Goal: Task Accomplishment & Management: Manage account settings

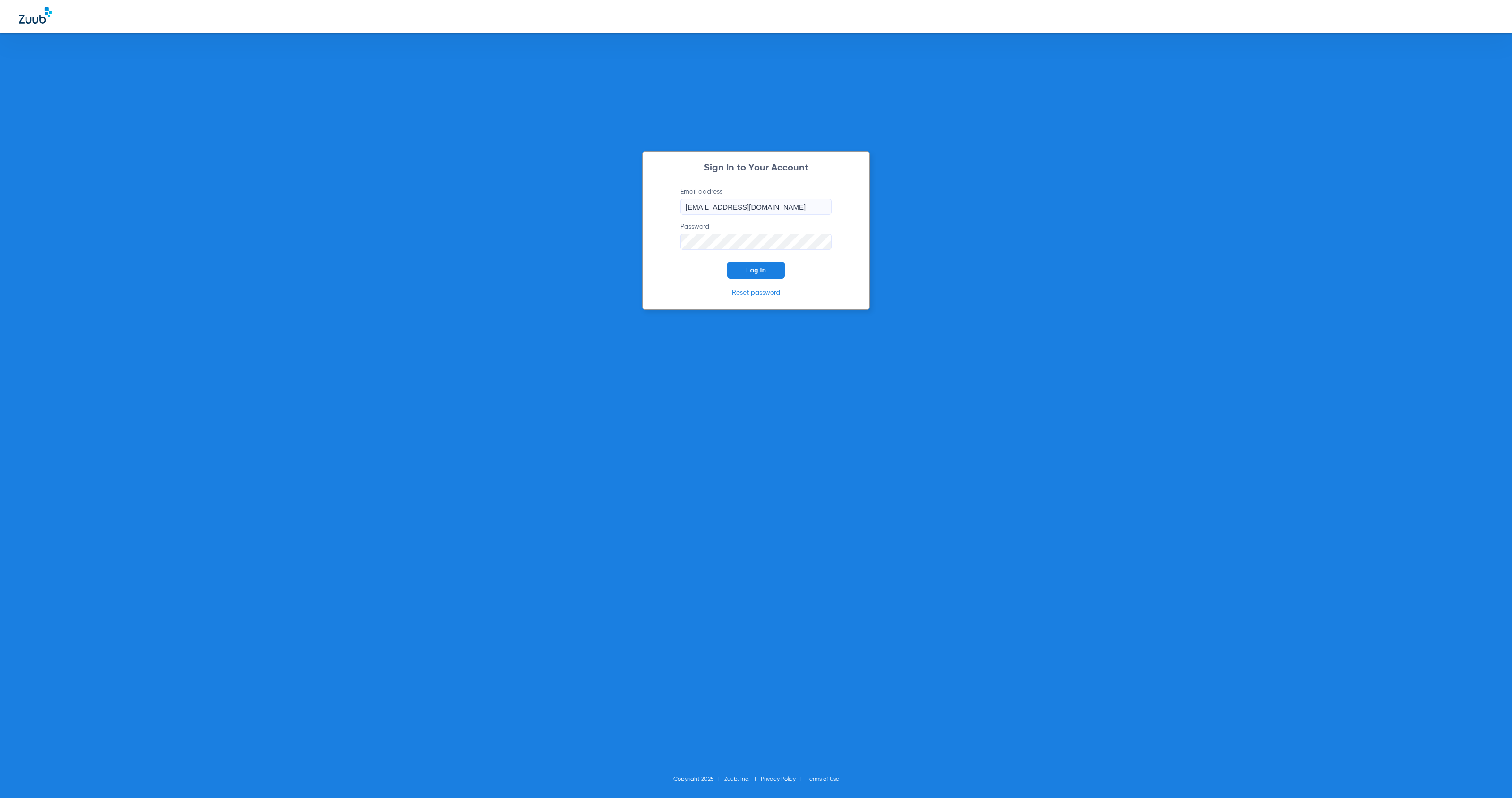
click at [767, 279] on div "Sign In to Your Account Email address [EMAIL_ADDRESS][DOMAIN_NAME] Password Log…" at bounding box center [756, 231] width 227 height 158
click at [766, 274] on button "Log In" at bounding box center [756, 270] width 58 height 17
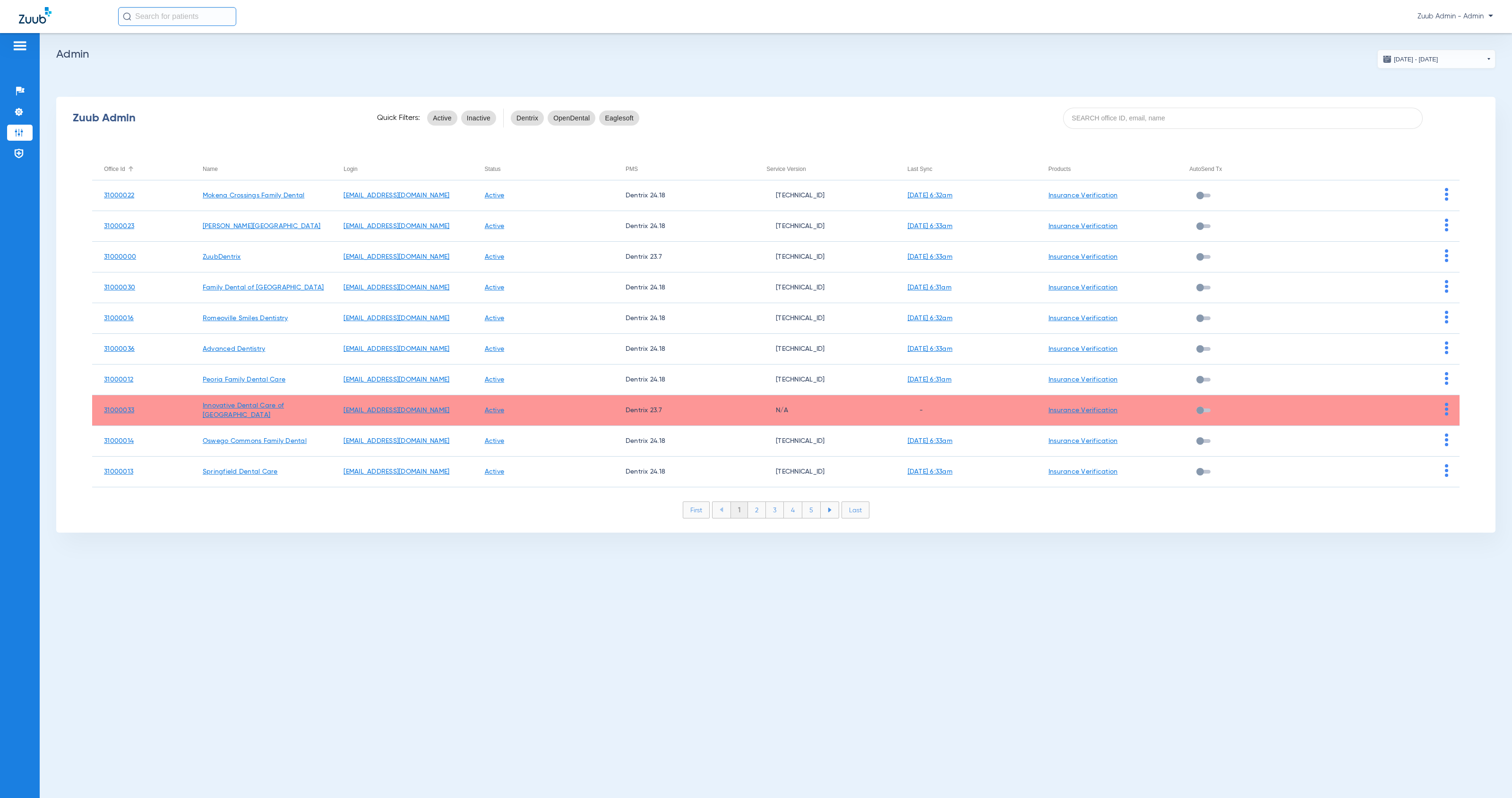
click at [119, 170] on div "Office Id" at bounding box center [115, 169] width 21 height 10
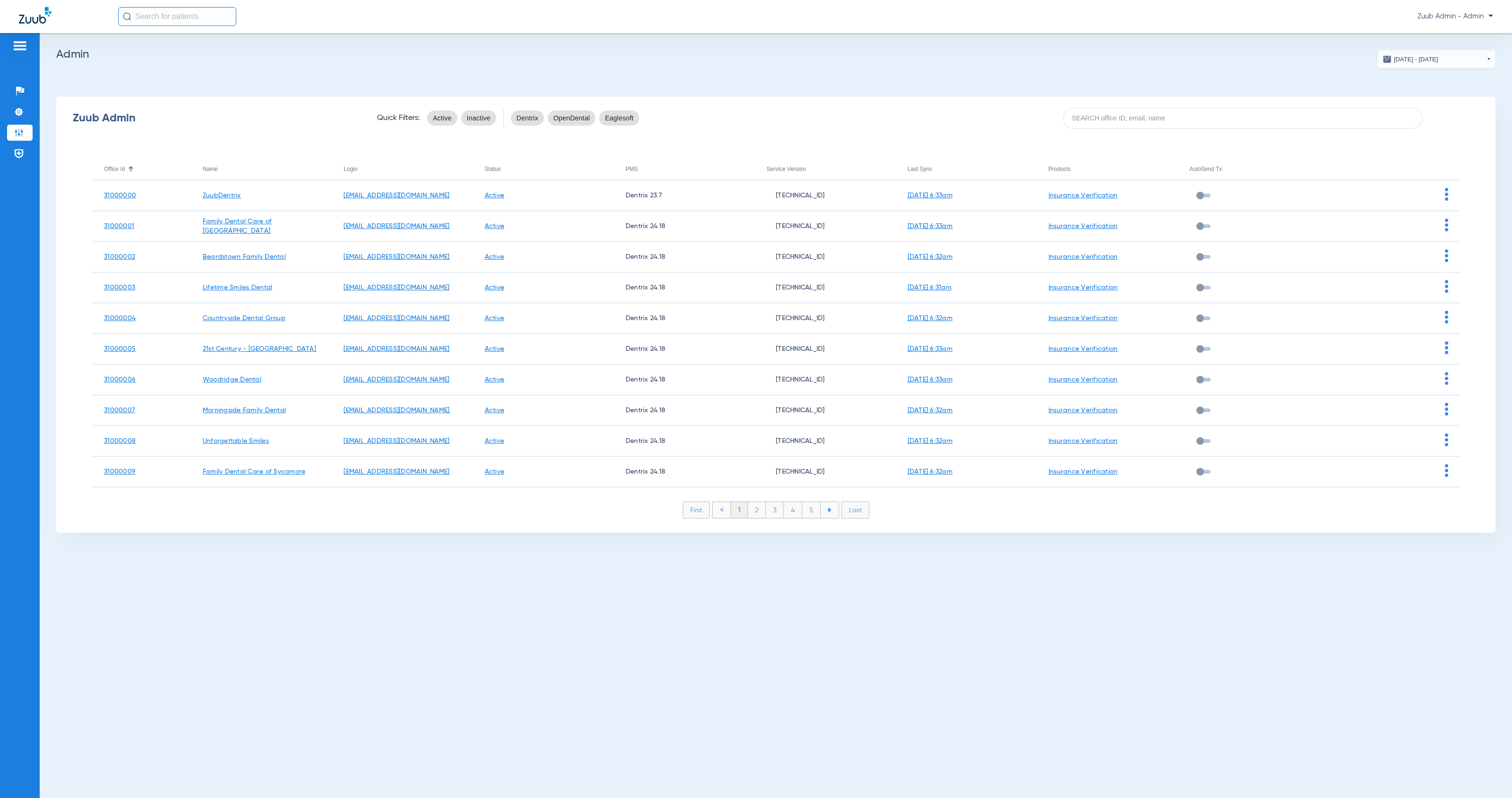
click at [758, 511] on li "2" at bounding box center [757, 510] width 18 height 16
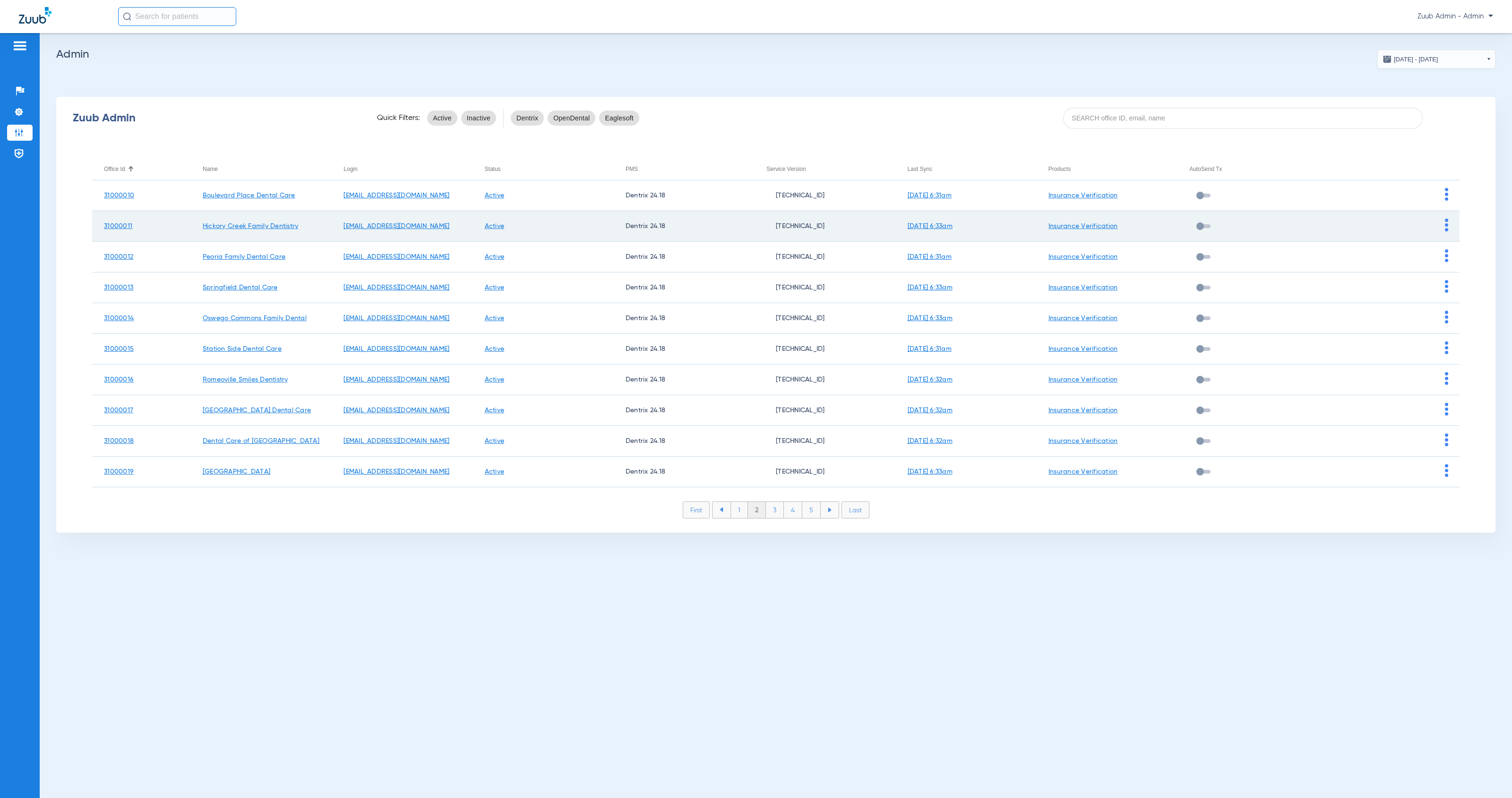
click at [1446, 225] on img at bounding box center [1446, 225] width 3 height 13
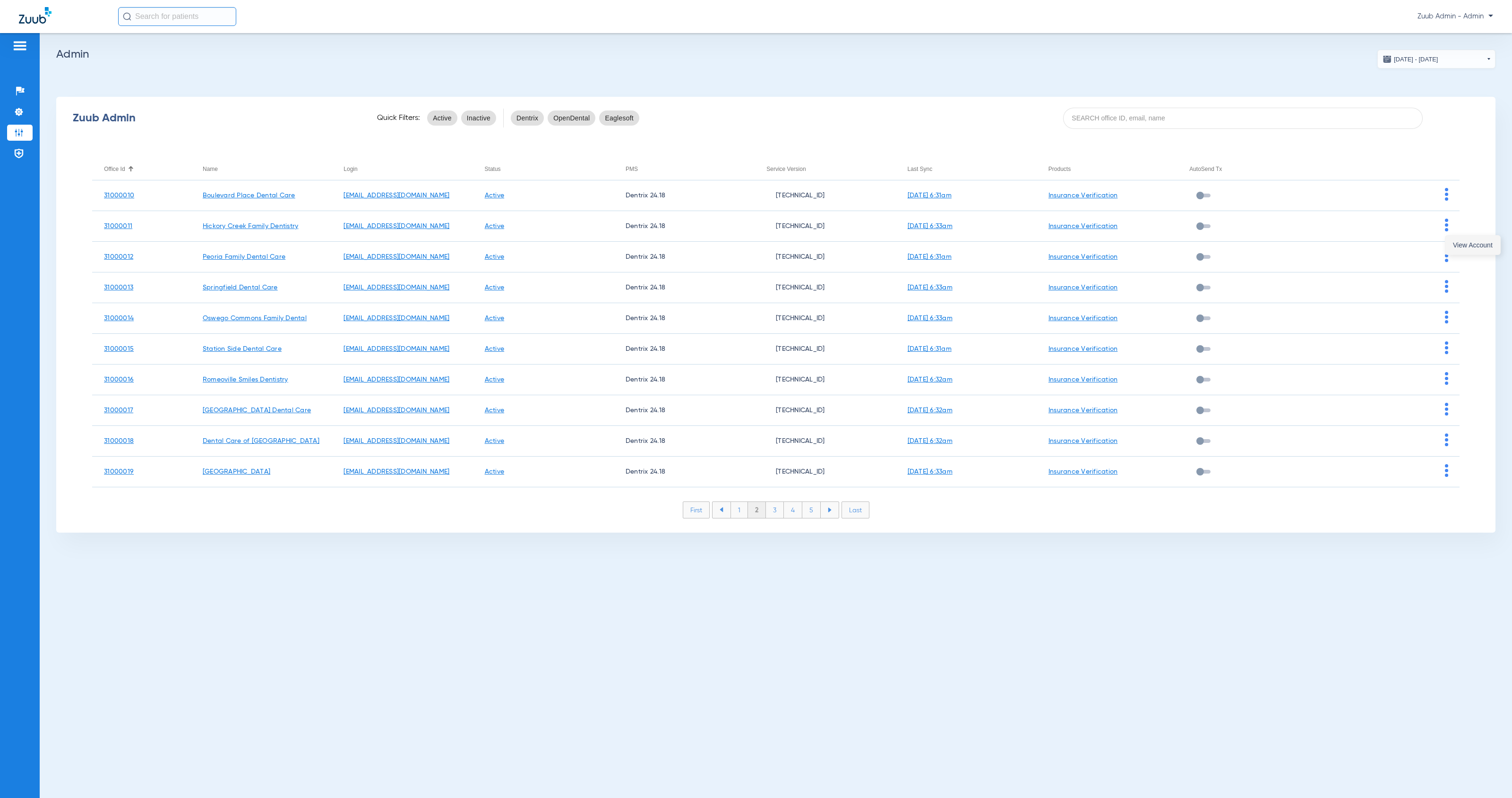
click at [1454, 246] on span "View Account" at bounding box center [1473, 245] width 40 height 6
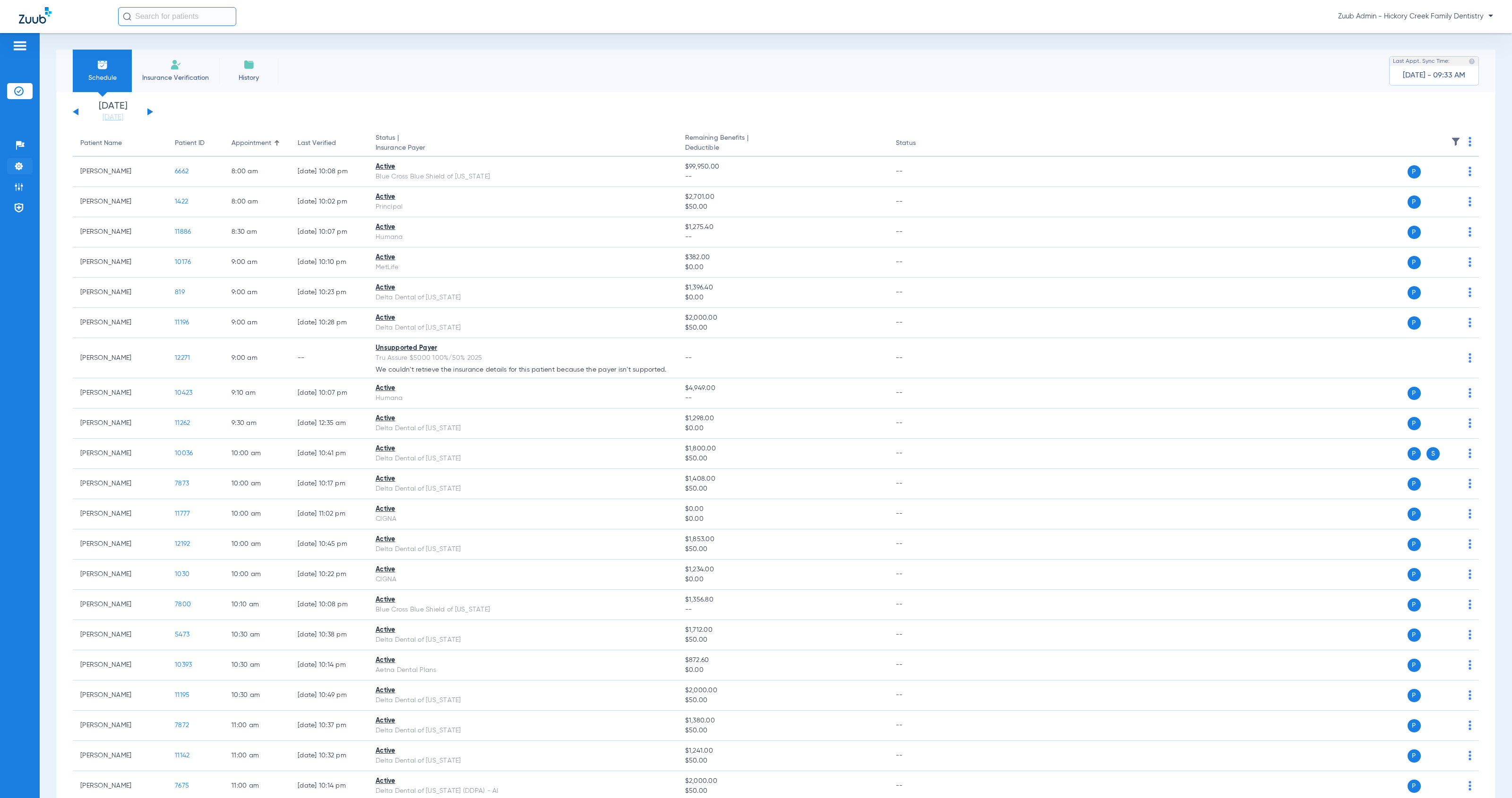
click at [18, 167] on img at bounding box center [19, 166] width 10 height 10
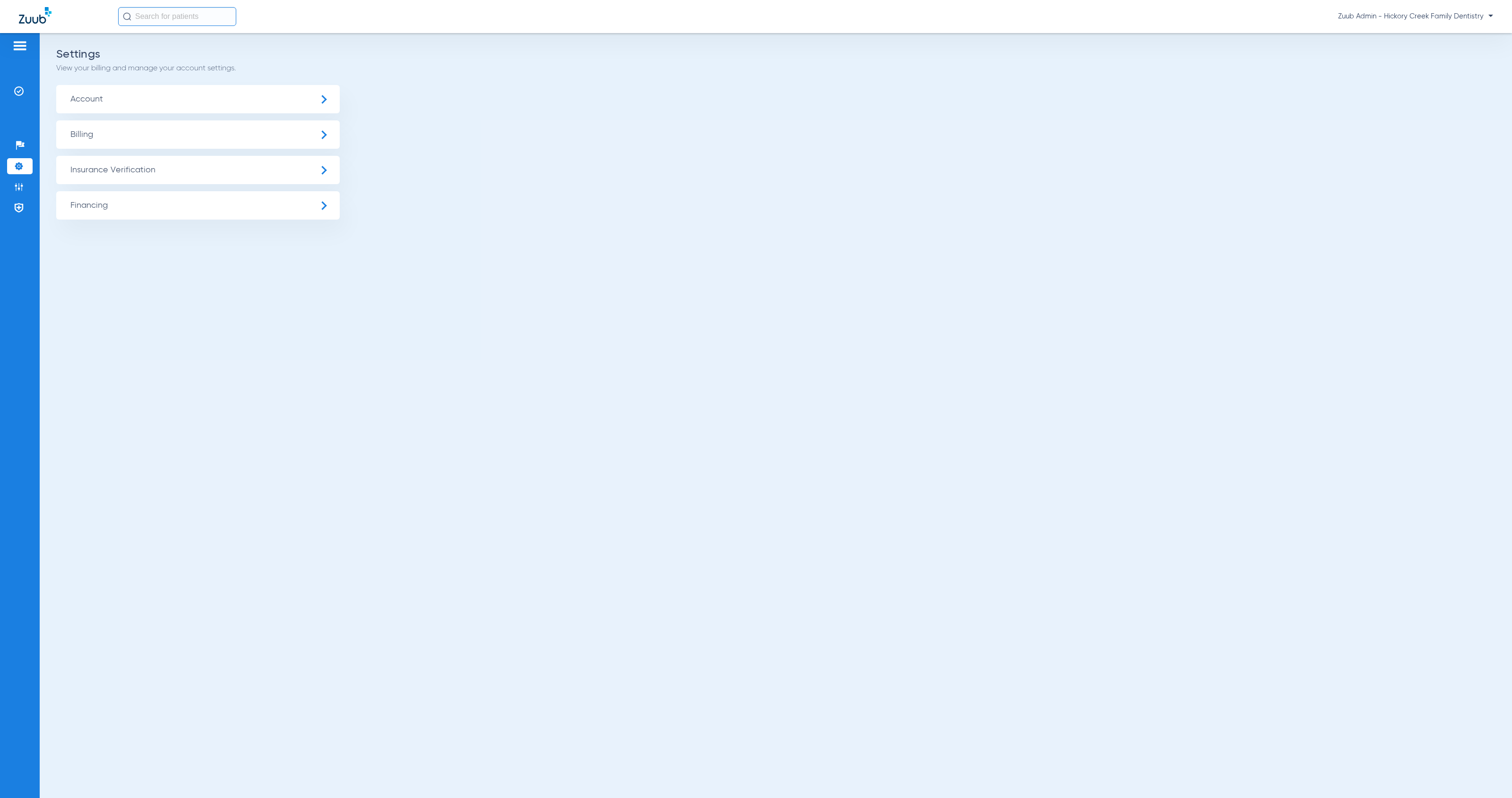
click at [186, 172] on span "Insurance Verification" at bounding box center [198, 170] width 284 height 28
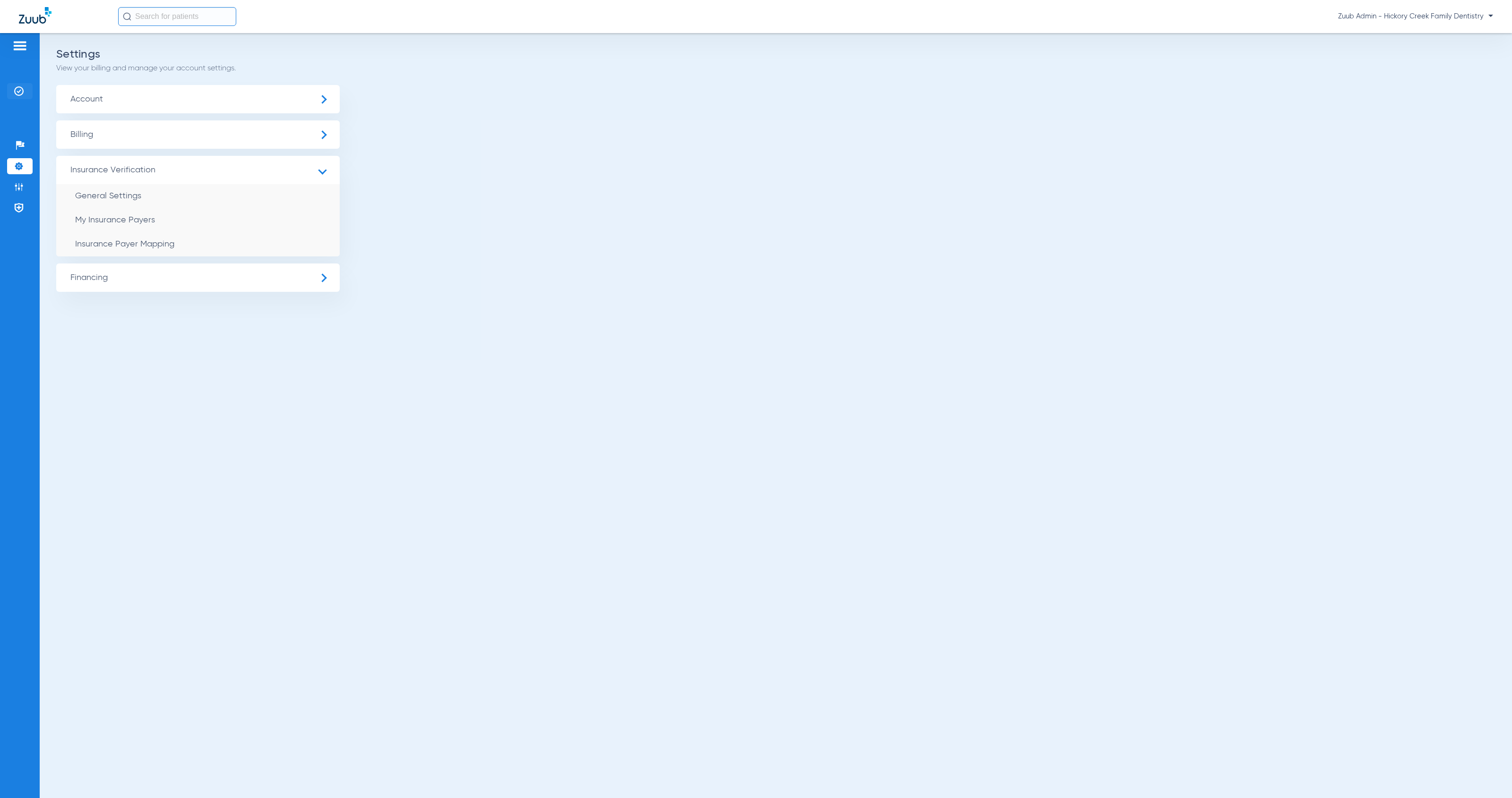
click at [15, 88] on img at bounding box center [19, 91] width 10 height 10
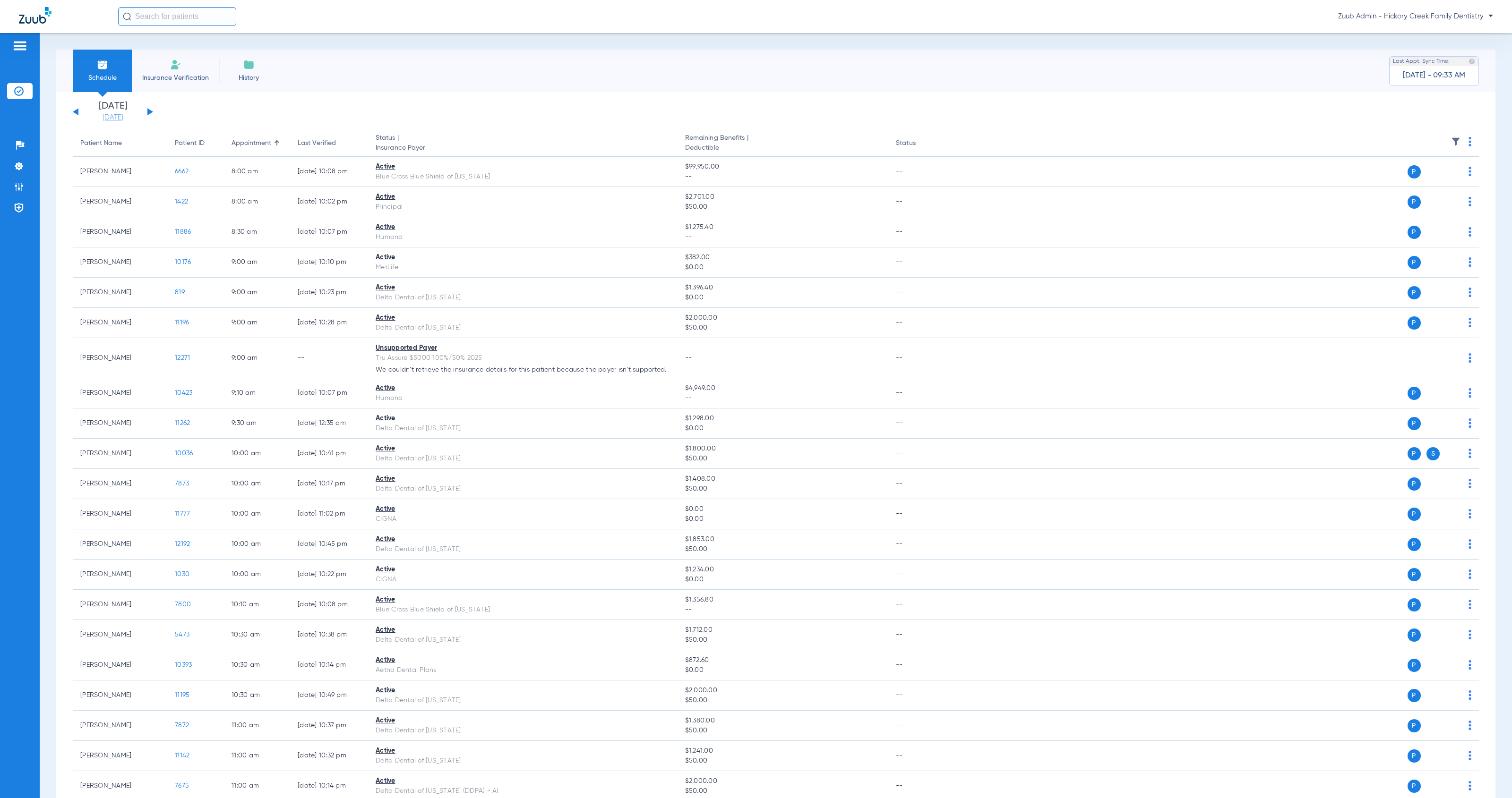
click at [110, 116] on link "[DATE]" at bounding box center [113, 118] width 57 height 10
click at [243, 219] on td "17" at bounding box center [243, 218] width 26 height 19
click at [263, 298] on button "Apply" at bounding box center [254, 300] width 56 height 19
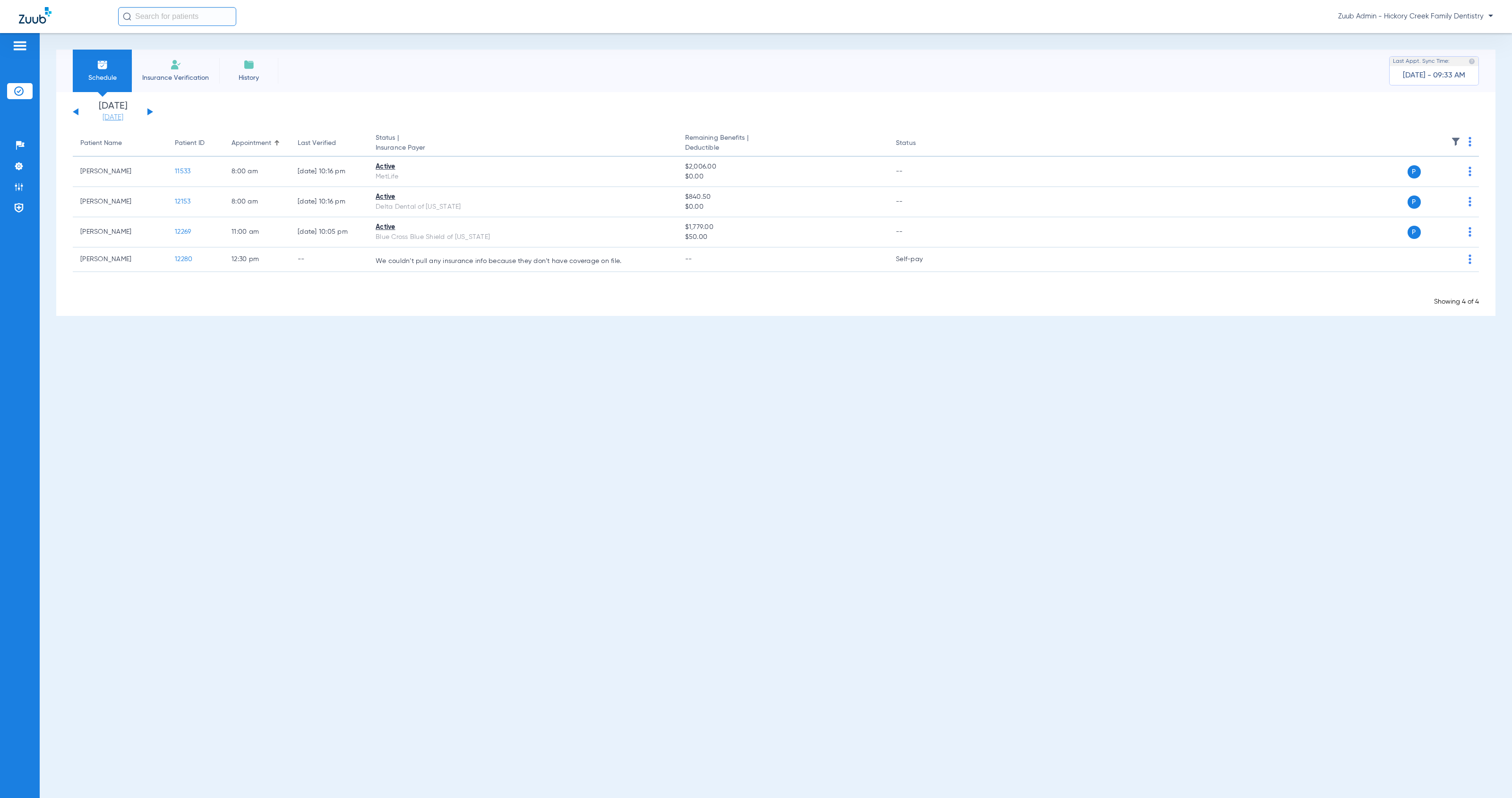
click at [112, 116] on link "[DATE]" at bounding box center [113, 118] width 57 height 10
click at [145, 235] on td "20" at bounding box center [140, 237] width 26 height 19
click at [270, 300] on button "Apply" at bounding box center [254, 300] width 56 height 19
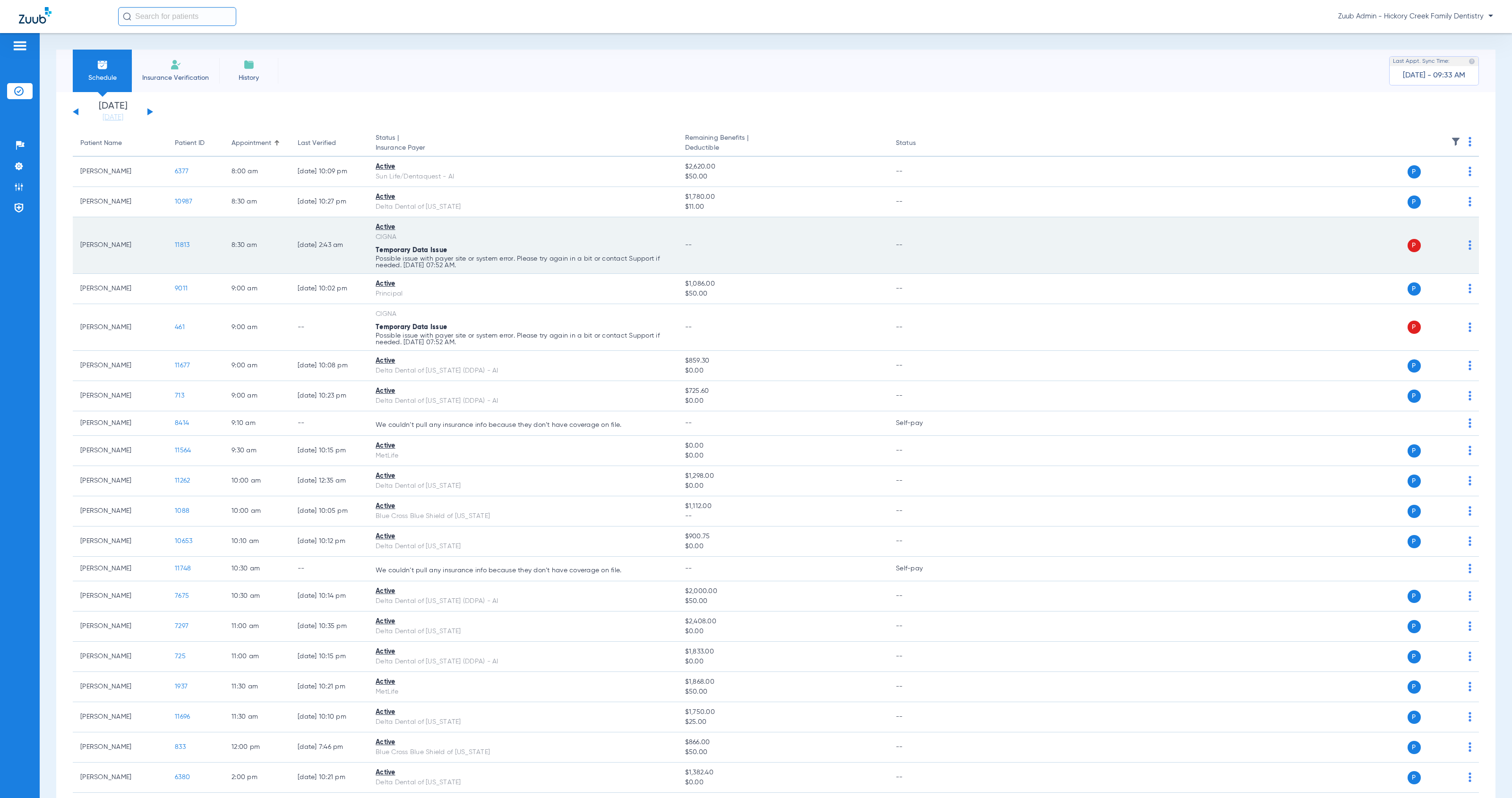
click at [1468, 244] on img at bounding box center [1470, 245] width 3 height 10
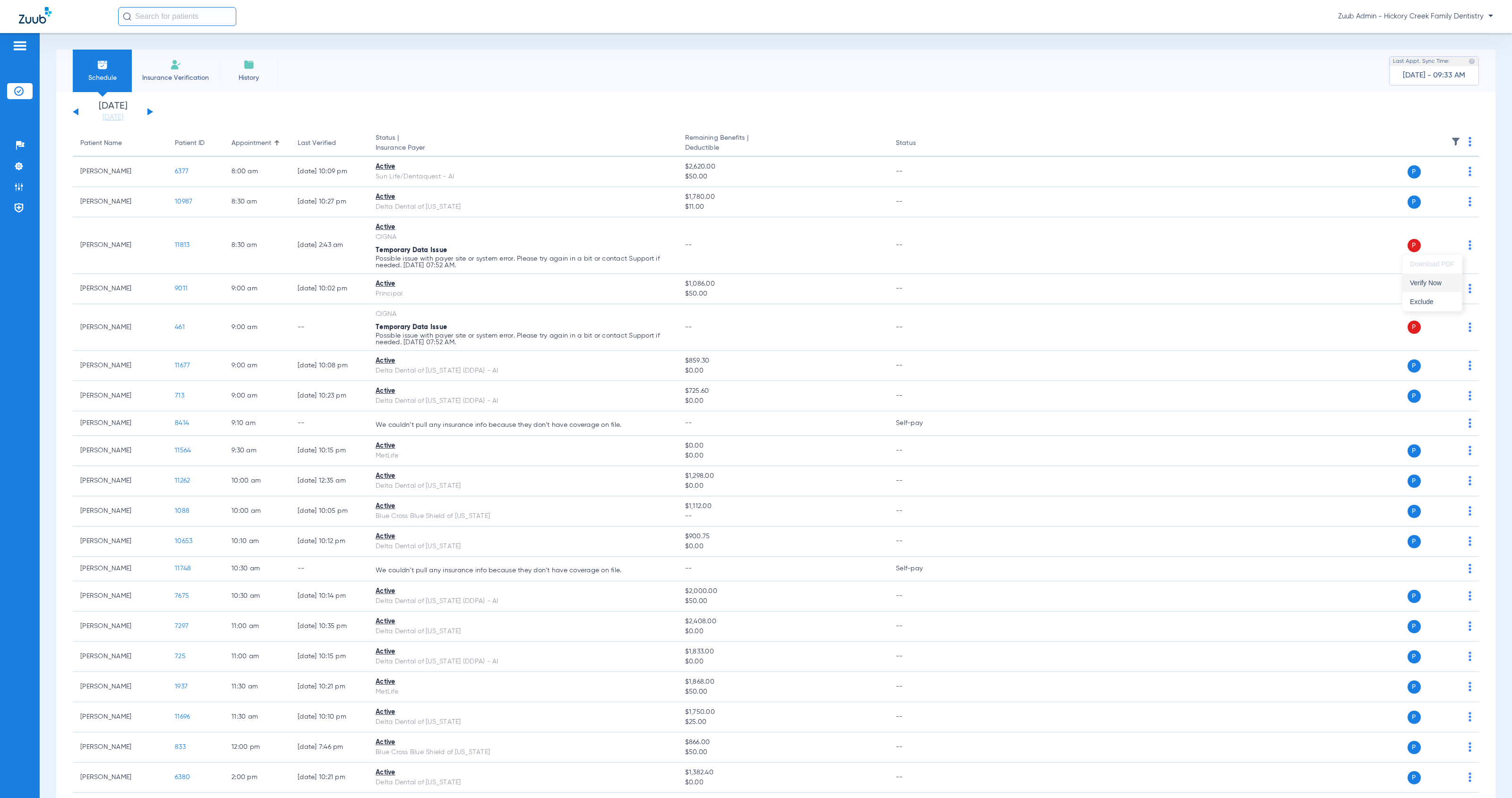
click at [1432, 287] on button "Verify Now" at bounding box center [1432, 283] width 59 height 19
click at [22, 169] on img at bounding box center [19, 166] width 10 height 10
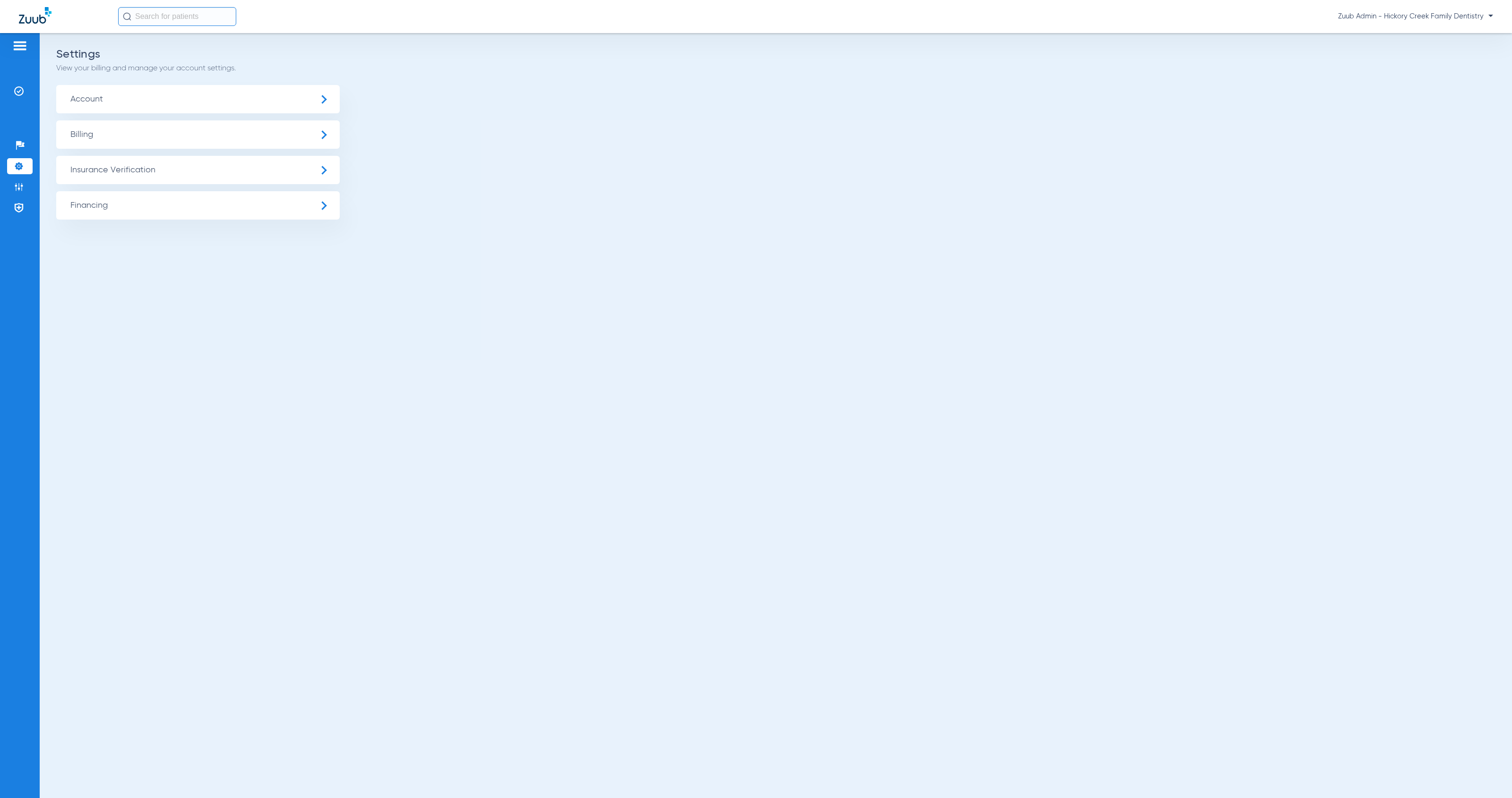
click at [174, 174] on span "Insurance Verification" at bounding box center [198, 170] width 284 height 28
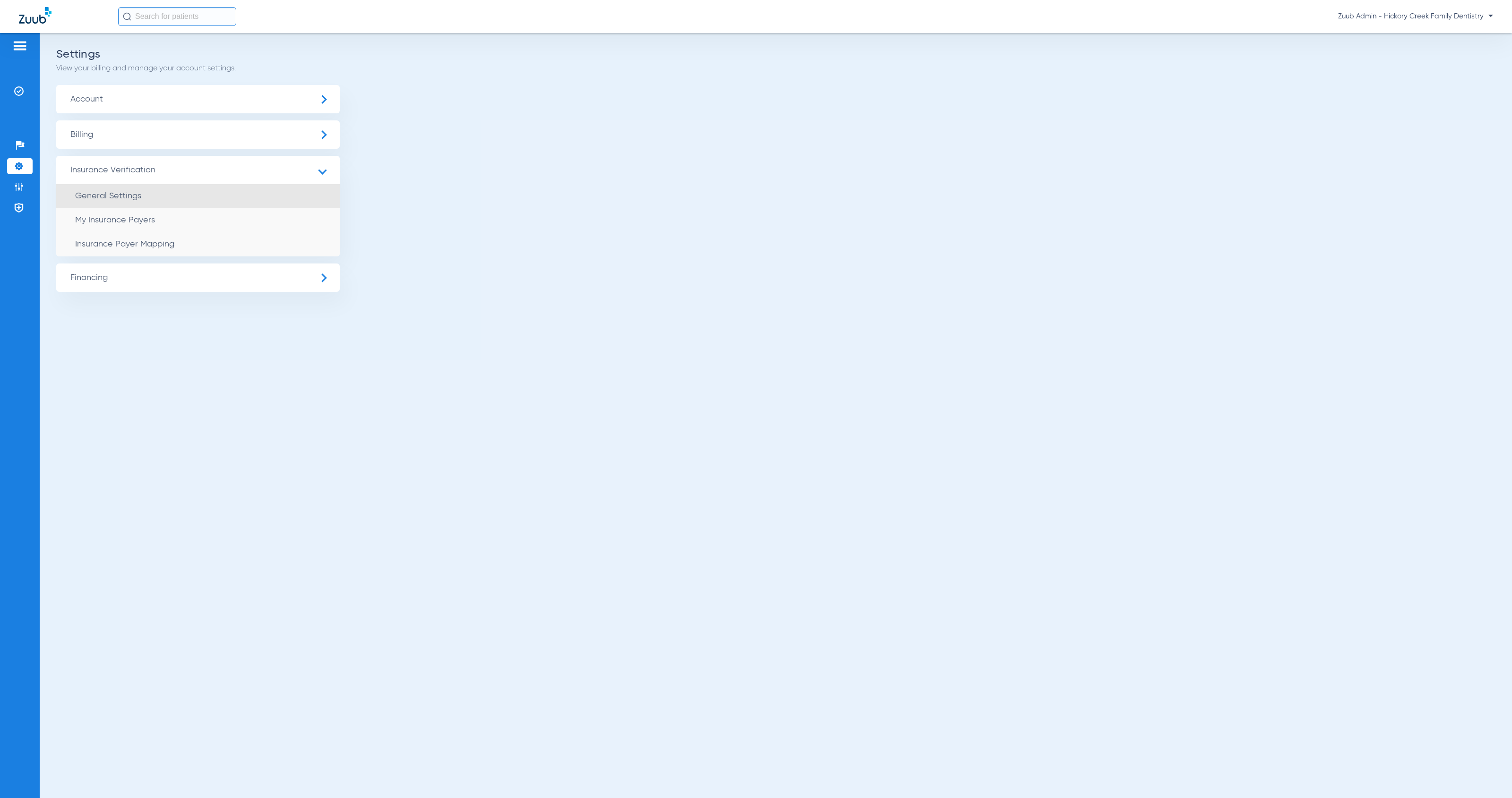
click at [180, 190] on li "General Settings" at bounding box center [198, 196] width 284 height 24
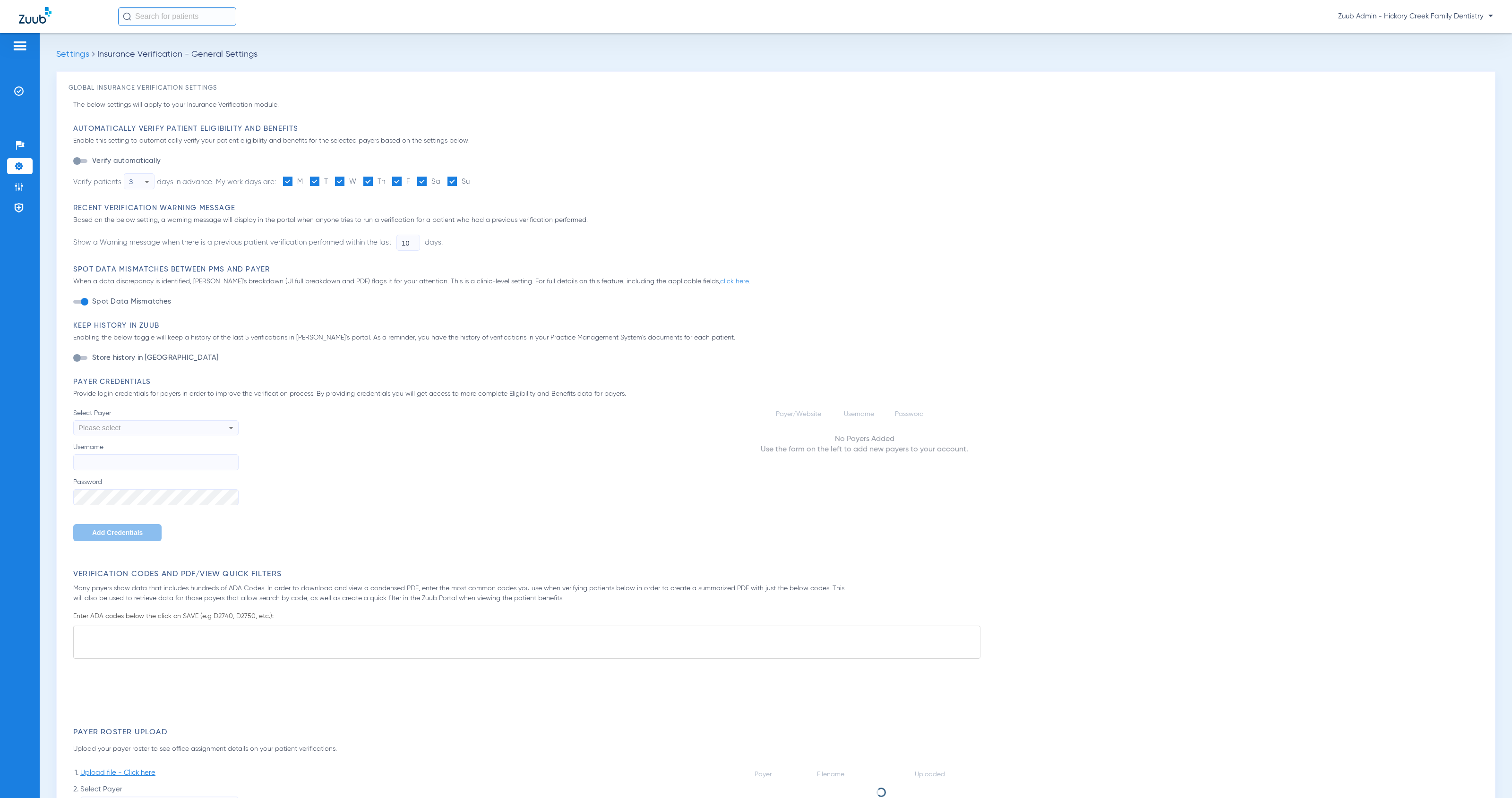
type input "1"
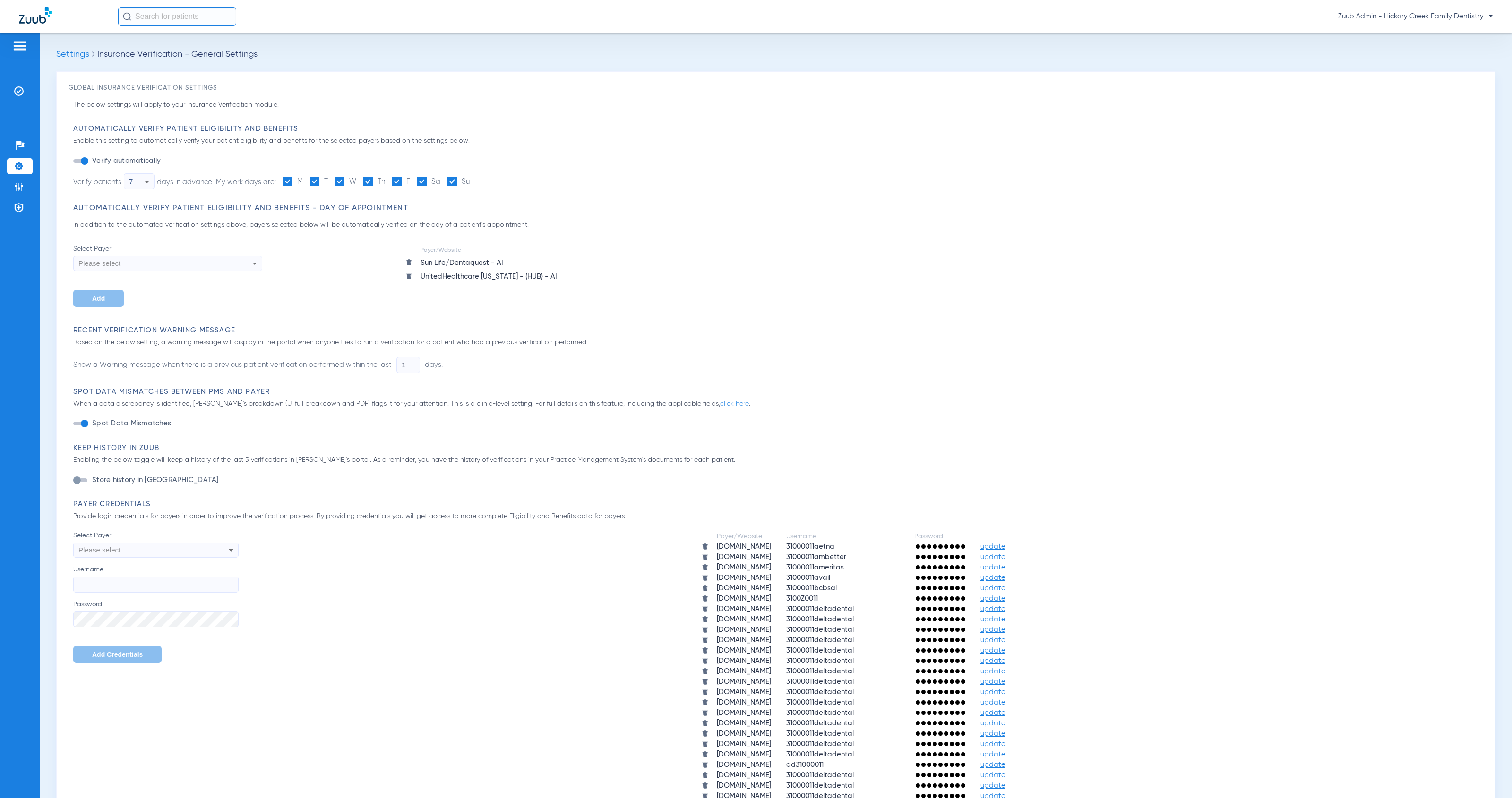
click at [1005, 595] on span "update" at bounding box center [992, 598] width 25 height 7
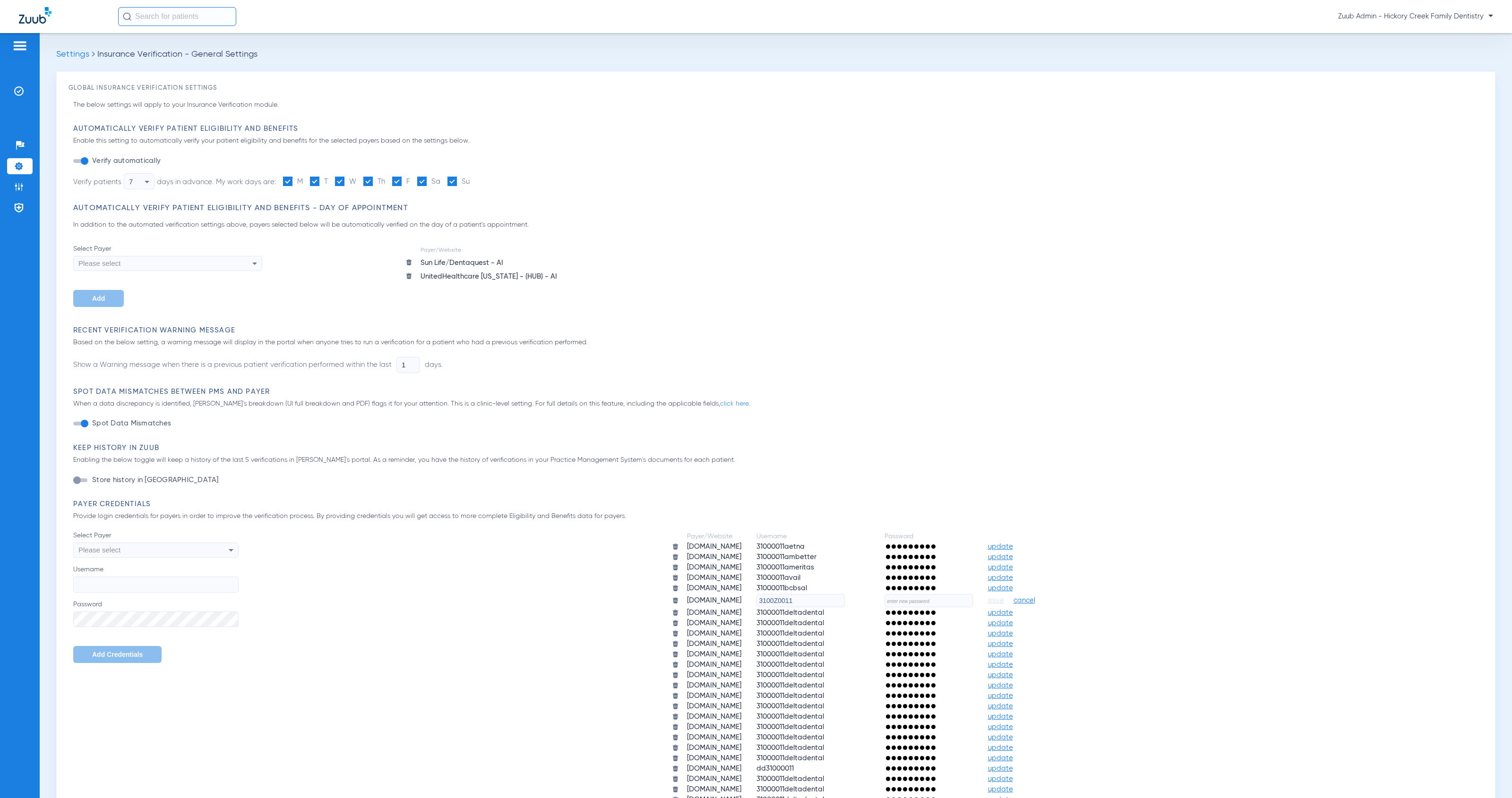
click at [955, 595] on input "text" at bounding box center [928, 600] width 88 height 14
paste input "7rlfUblSL_oy"
type input "7rlfUblSL_oy"
click at [1004, 598] on span "save" at bounding box center [996, 600] width 16 height 9
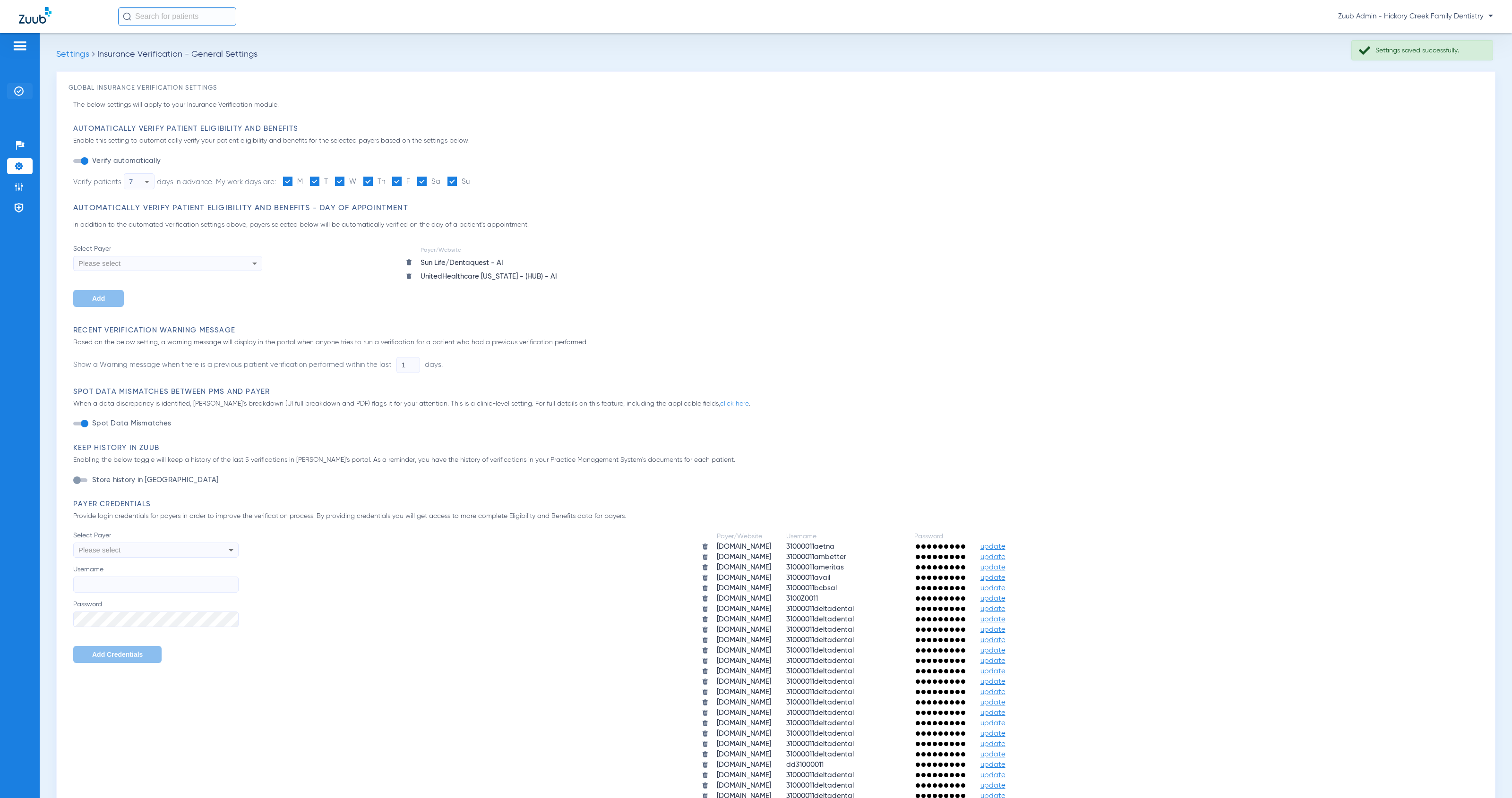
click at [26, 92] on li "Insurance Verification" at bounding box center [20, 91] width 26 height 16
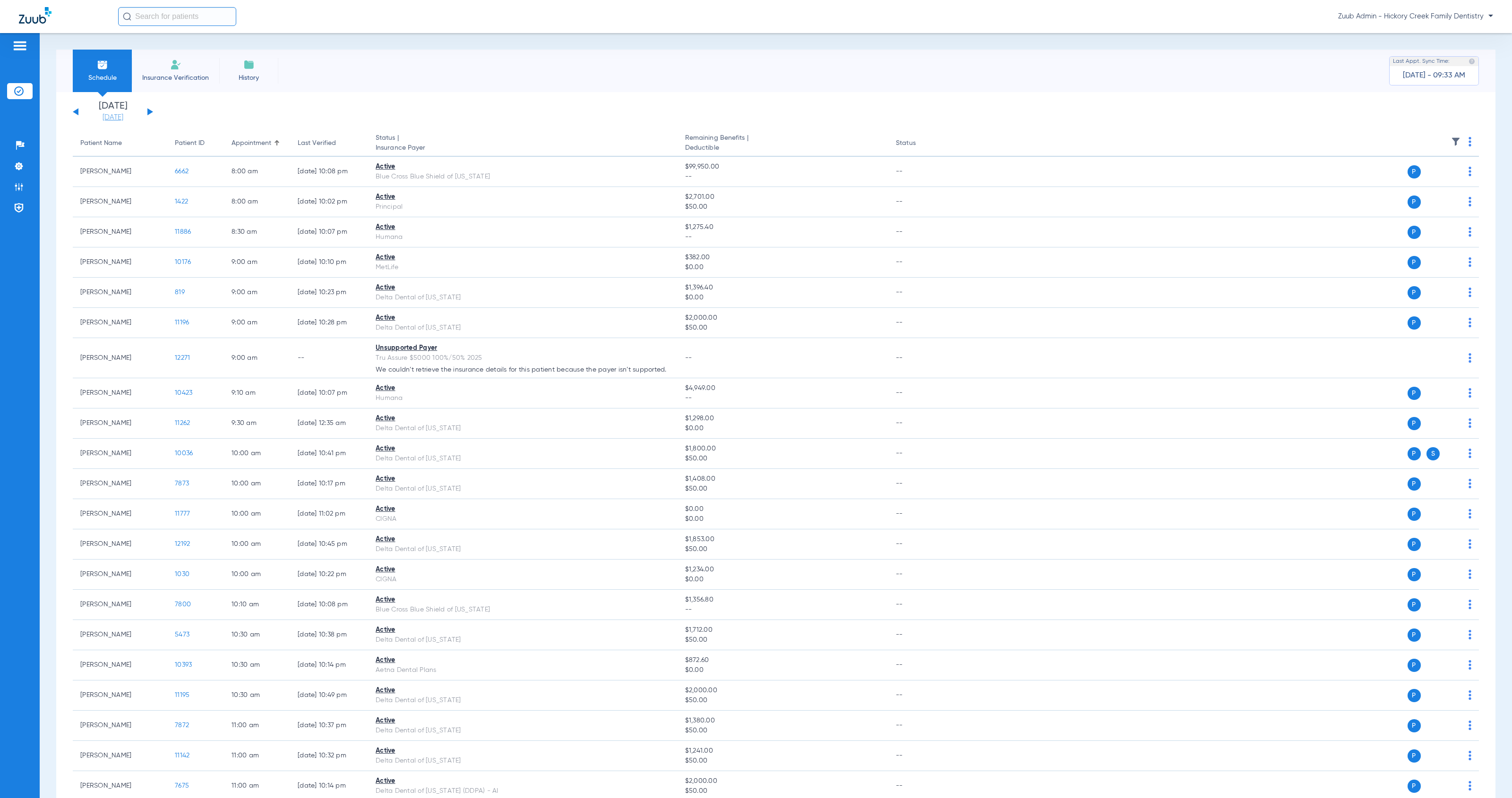
drag, startPoint x: 109, startPoint y: 114, endPoint x: 114, endPoint y: 120, distance: 7.8
click at [109, 114] on link "[DATE]" at bounding box center [113, 118] width 57 height 10
click at [132, 238] on td "20" at bounding box center [140, 237] width 26 height 19
click at [263, 304] on button "Apply" at bounding box center [254, 300] width 56 height 19
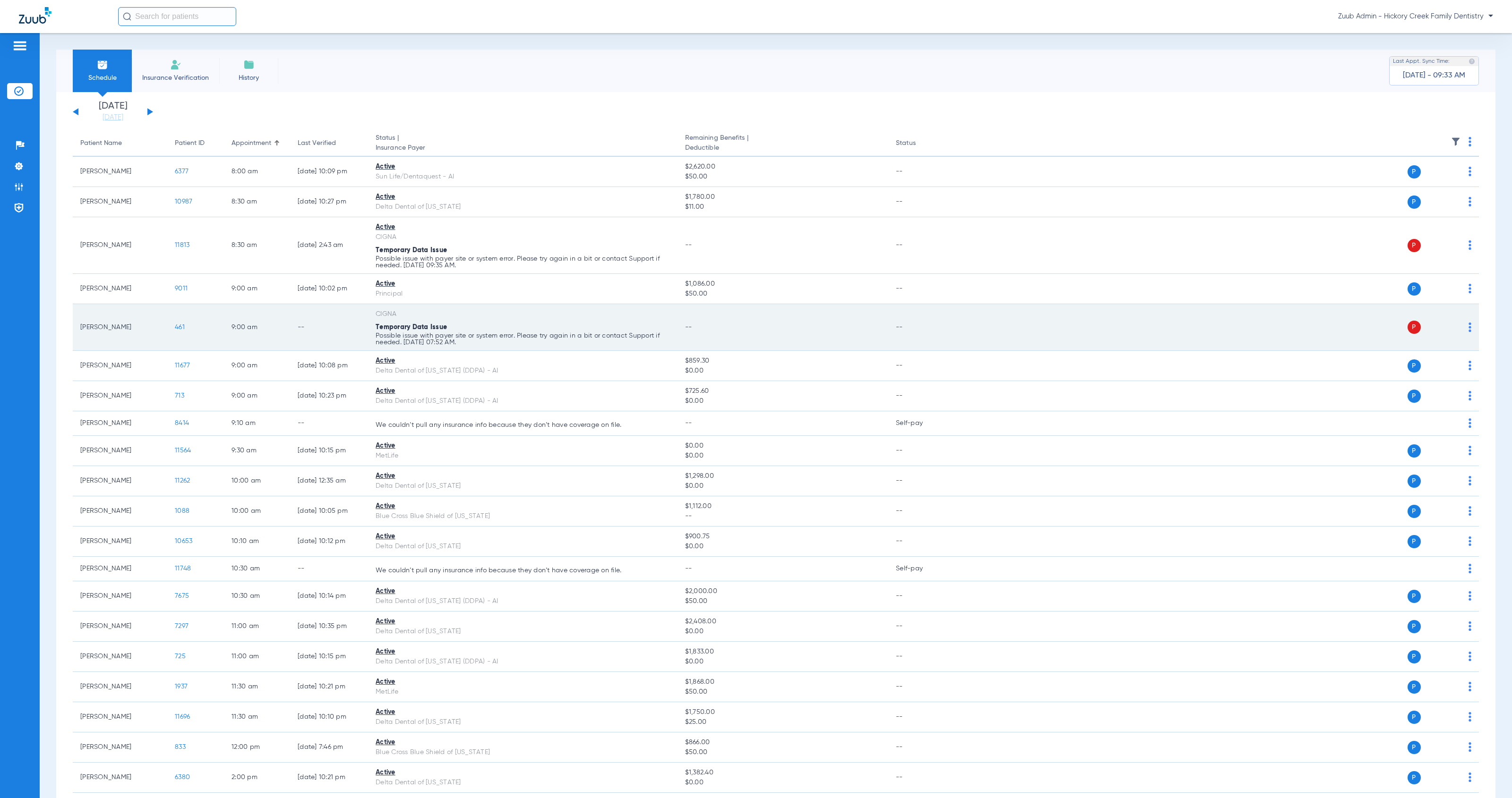
click at [1462, 331] on td "P S" at bounding box center [1216, 327] width 527 height 46
click at [1468, 331] on img at bounding box center [1470, 327] width 3 height 10
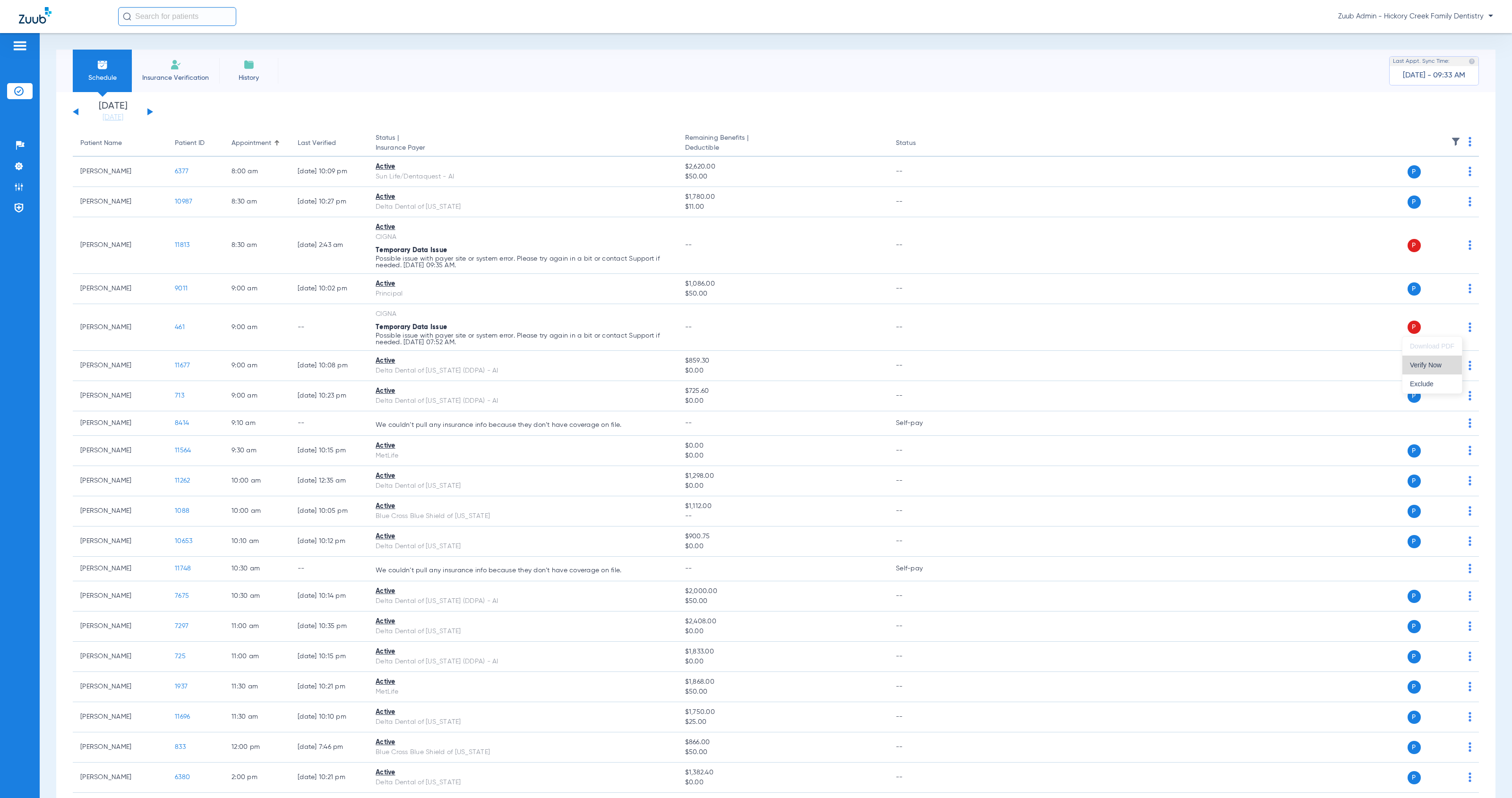
click at [1433, 363] on span "Verify Now" at bounding box center [1431, 365] width 44 height 6
click at [20, 189] on img at bounding box center [19, 187] width 10 height 10
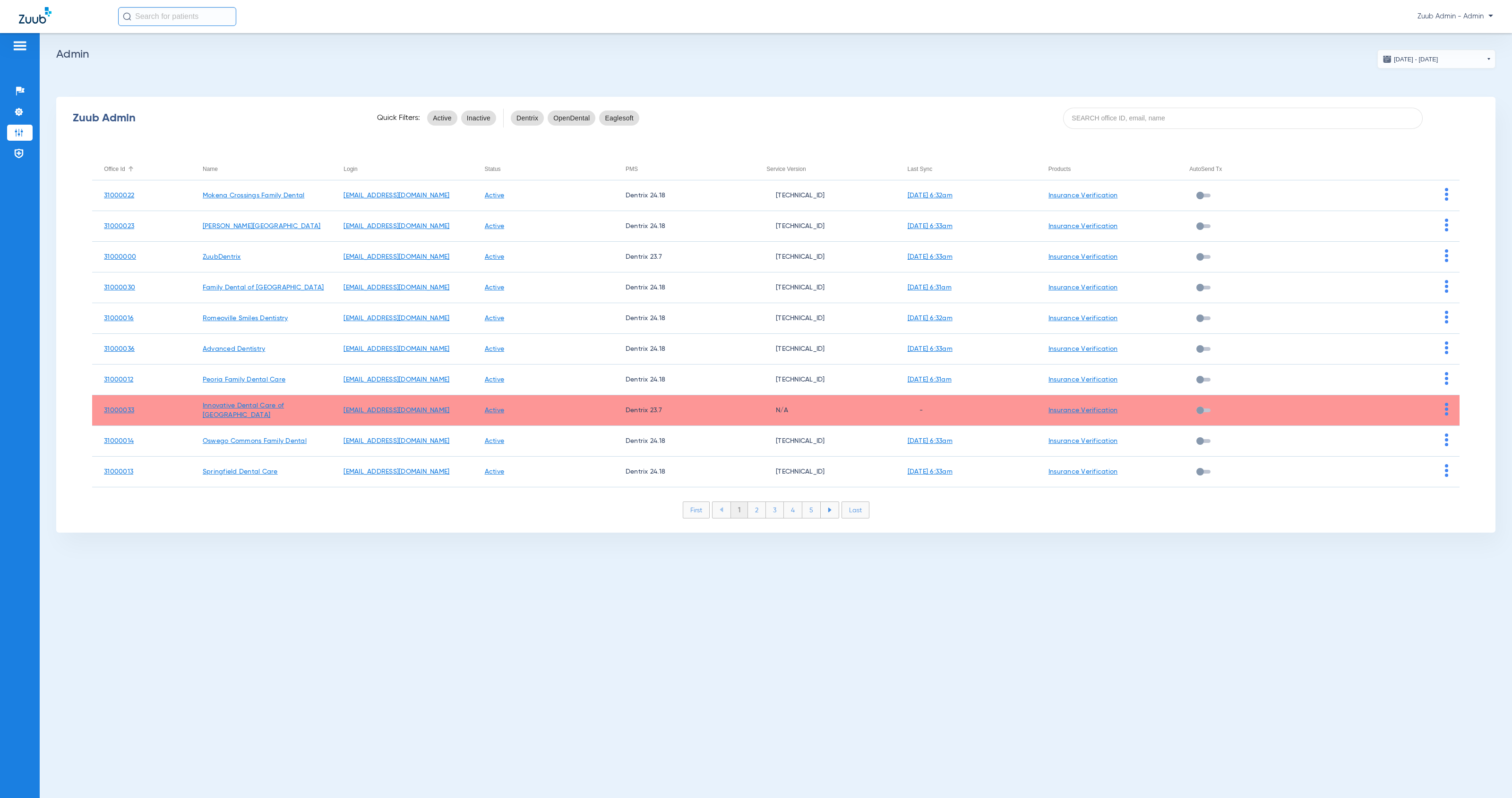
click at [123, 169] on div "Office Id" at bounding box center [115, 169] width 21 height 10
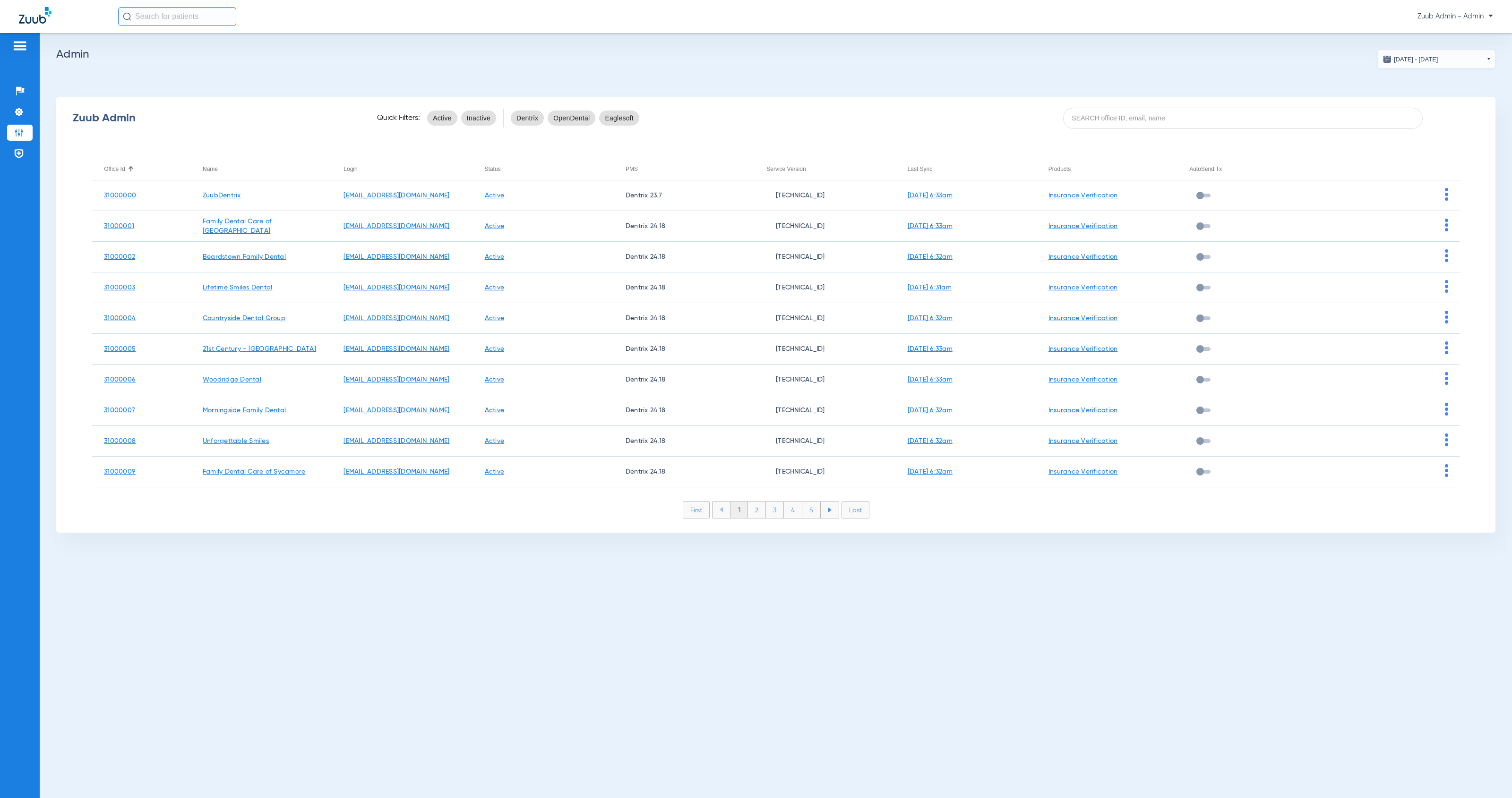
click at [758, 510] on li "2" at bounding box center [757, 510] width 18 height 16
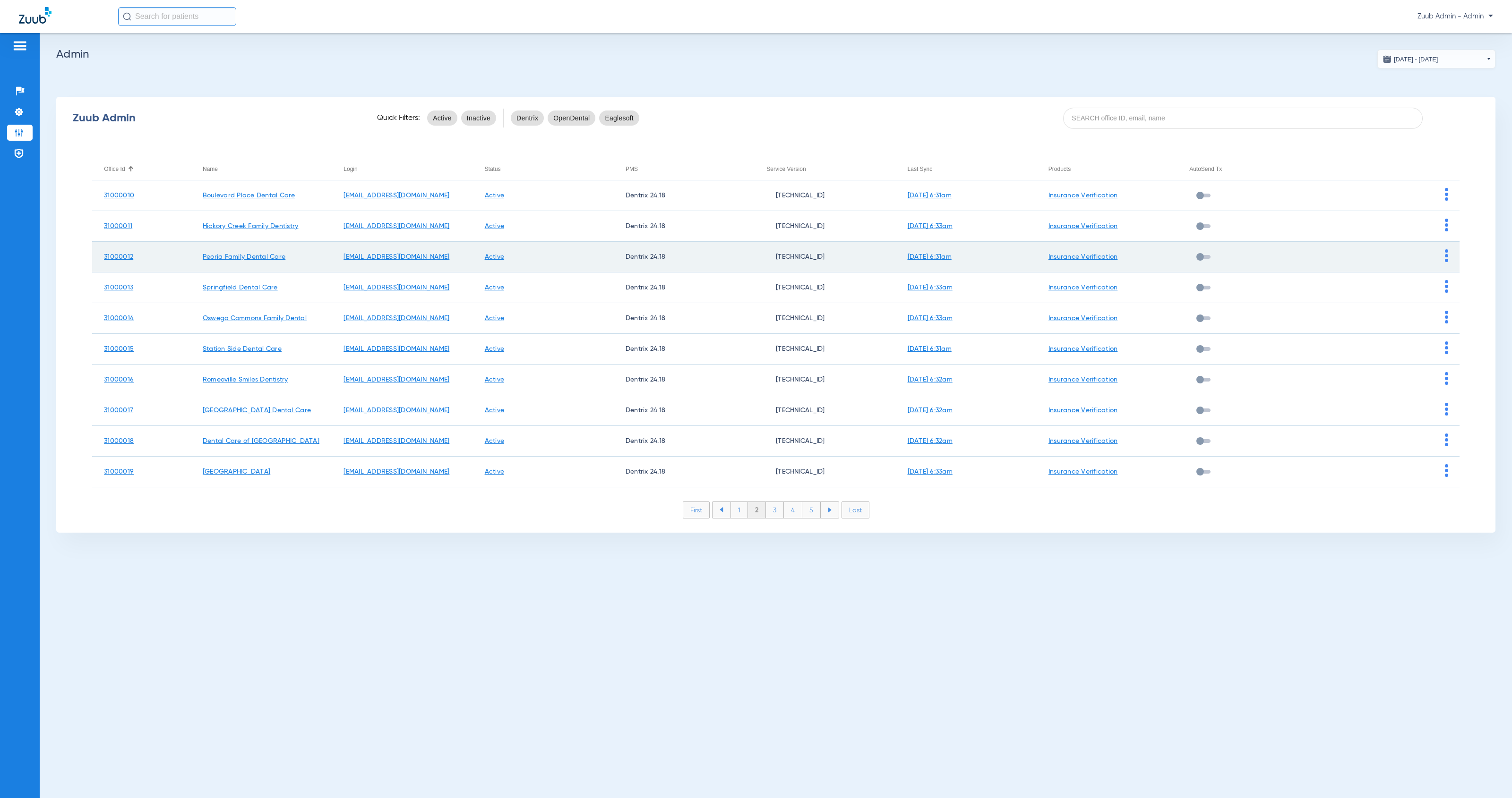
click at [1446, 256] on img at bounding box center [1446, 255] width 3 height 13
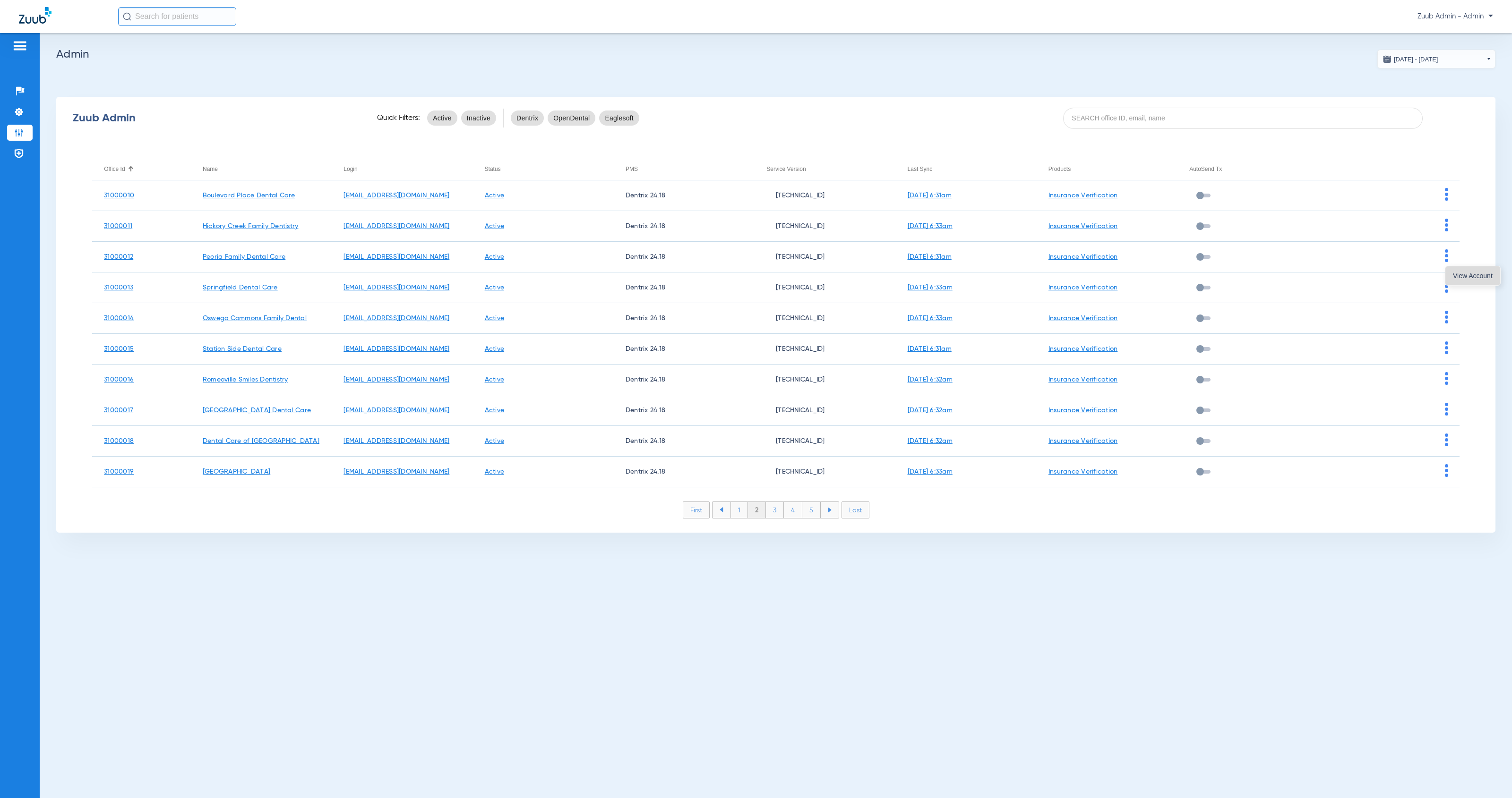
click at [1450, 277] on button "View Account" at bounding box center [1473, 276] width 54 height 19
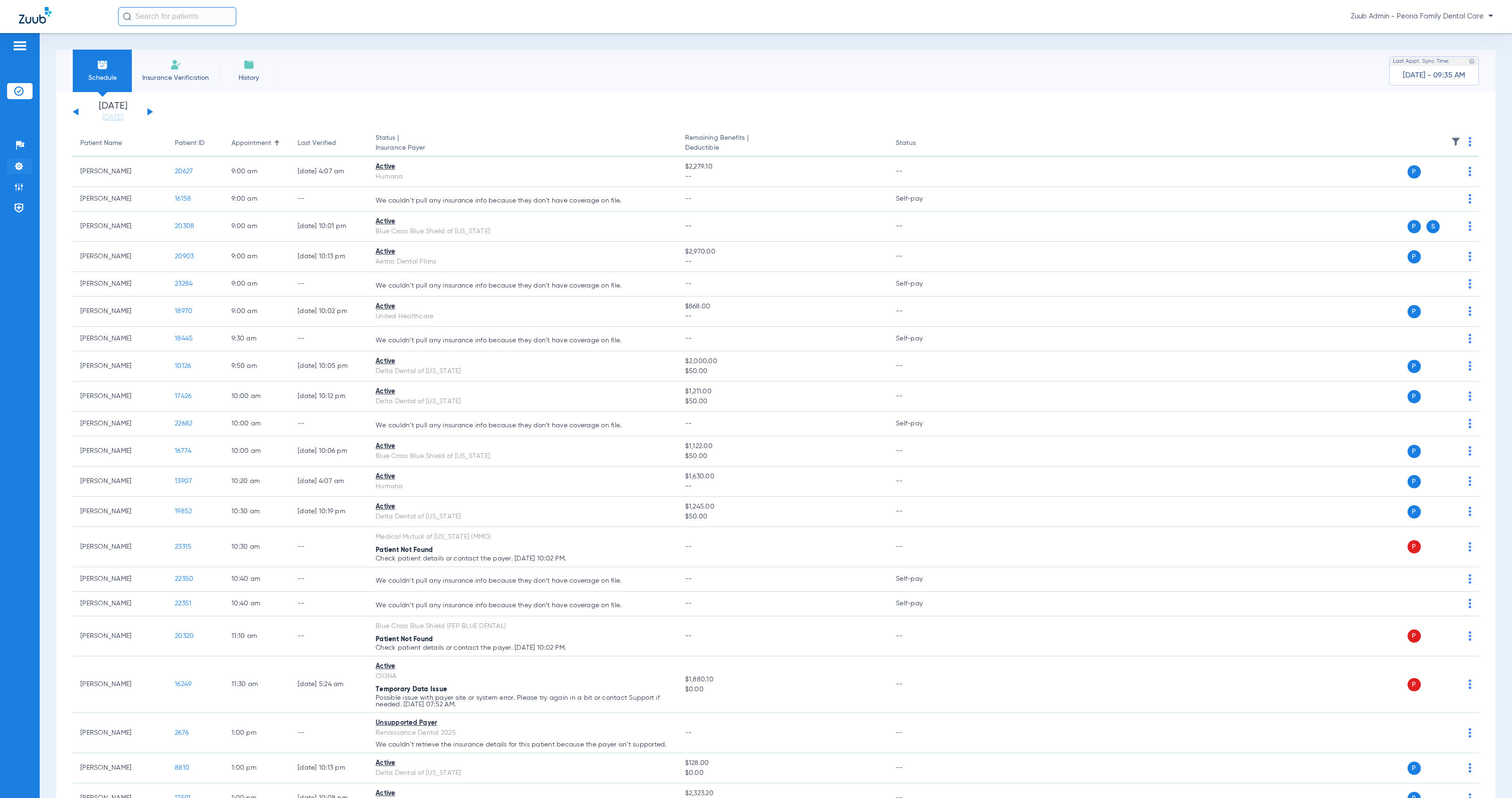
click at [24, 163] on li "Settings" at bounding box center [20, 166] width 26 height 16
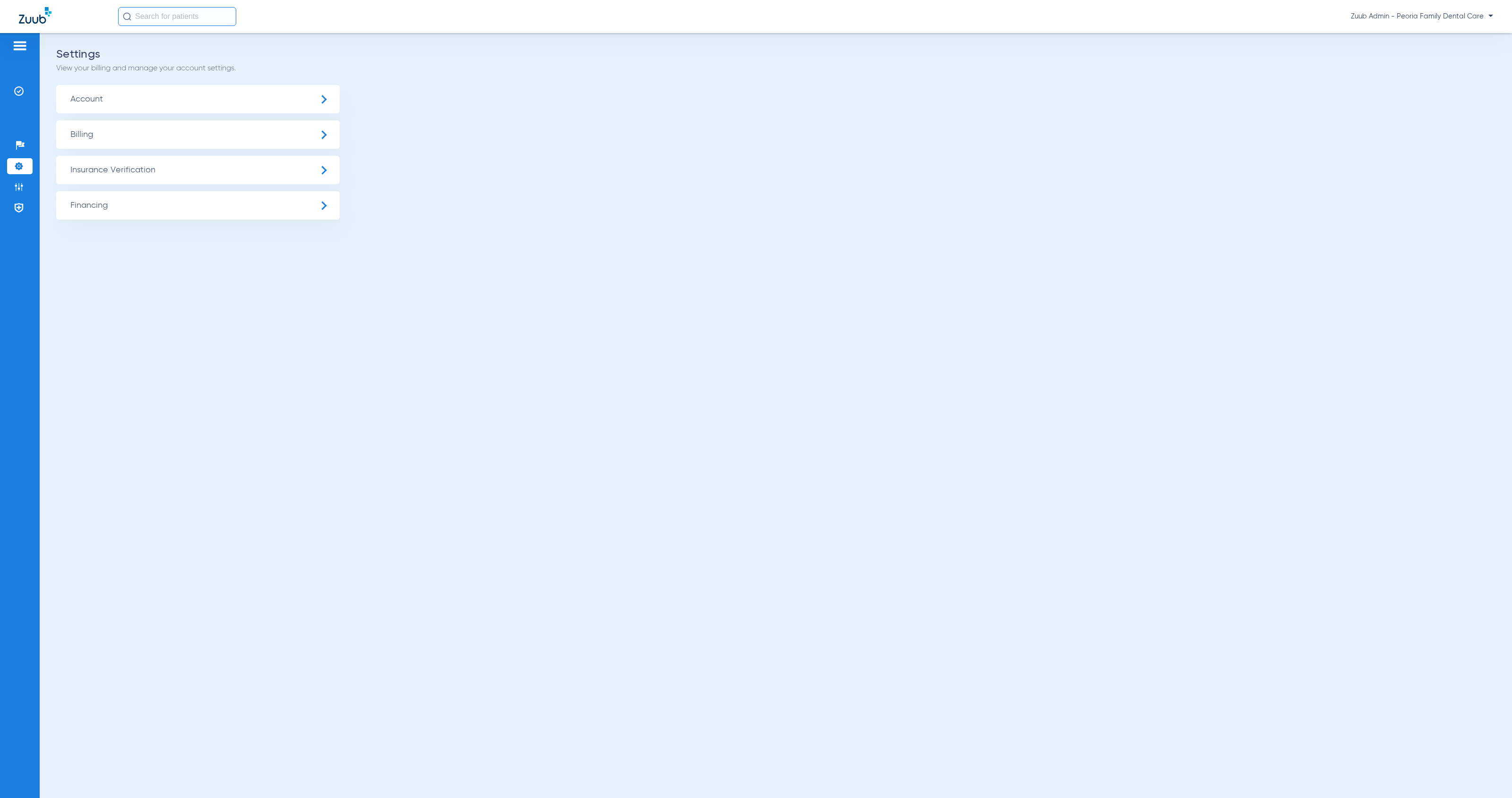
click at [145, 170] on span "Insurance Verification" at bounding box center [198, 170] width 284 height 28
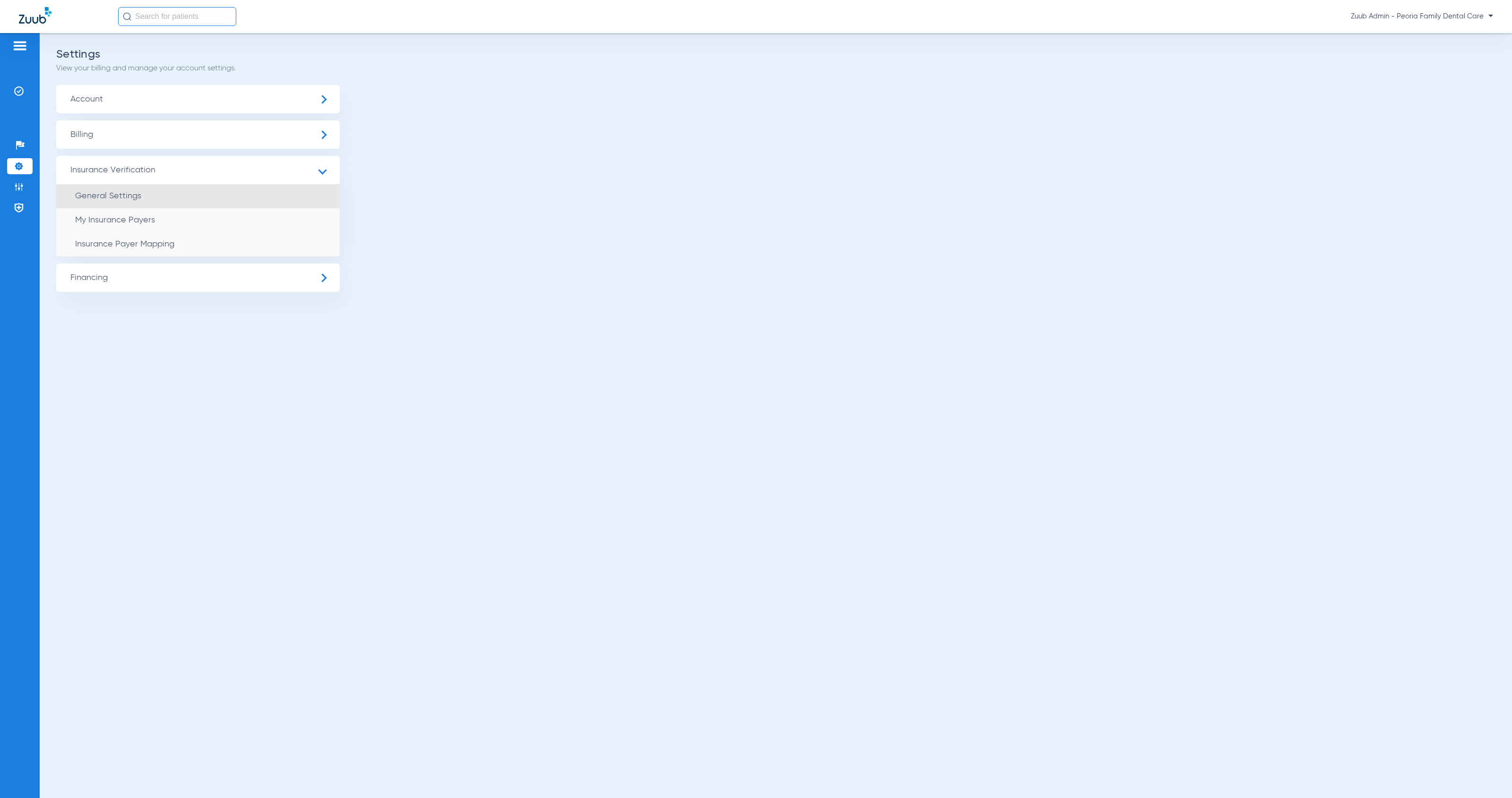
click at [158, 192] on li "General Settings" at bounding box center [198, 196] width 284 height 24
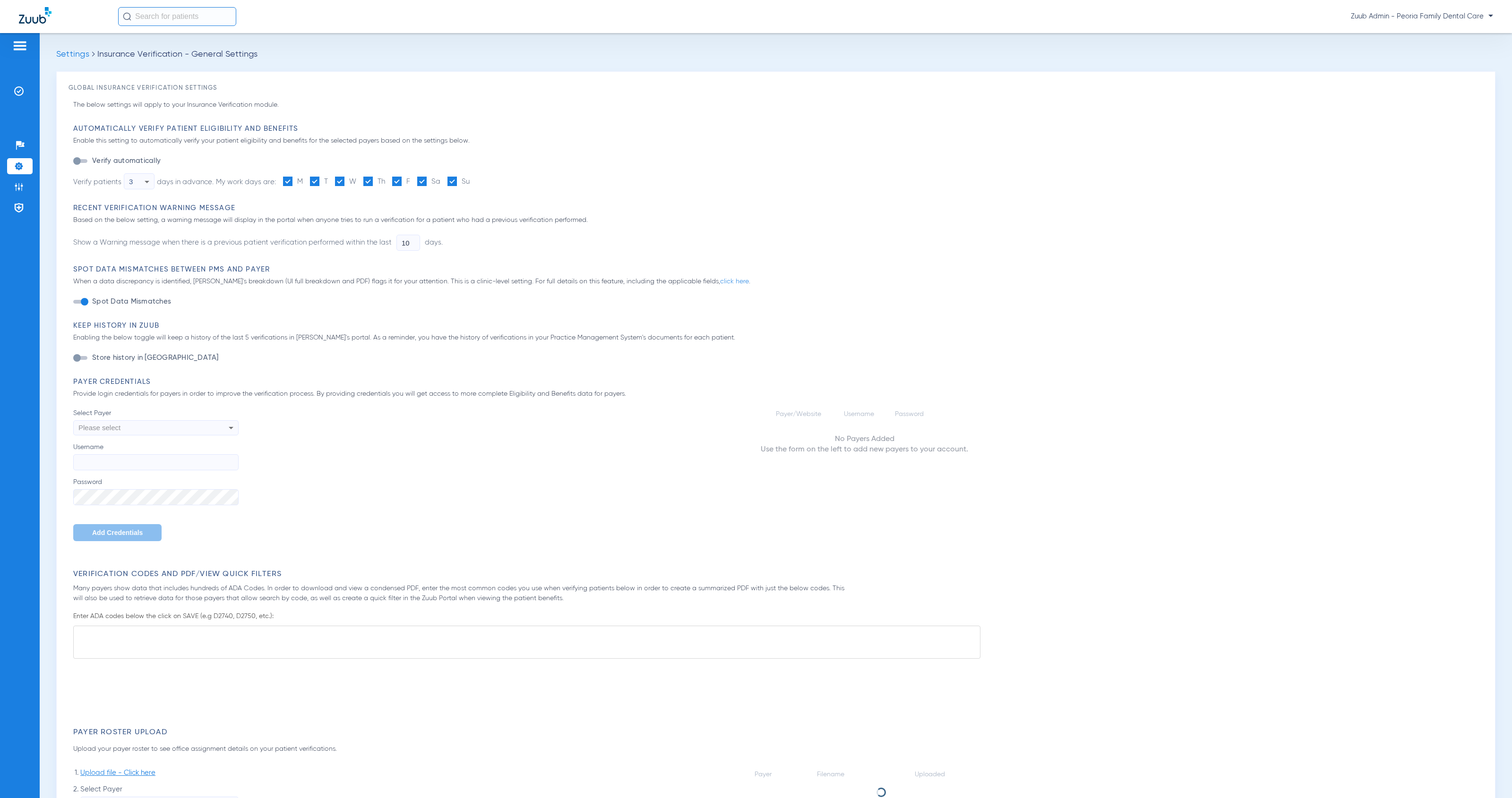
type input "1"
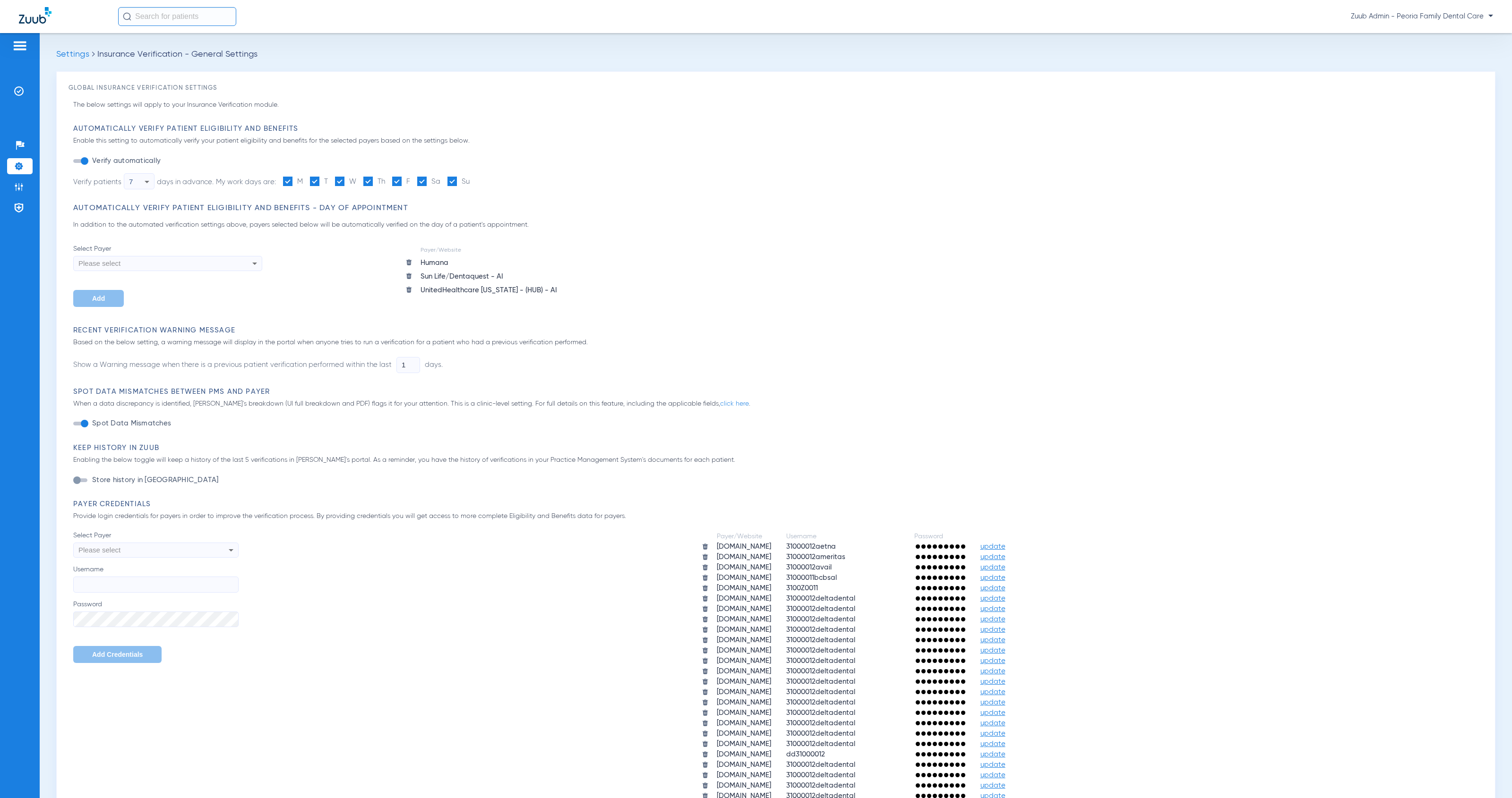
click at [1005, 585] on span "update" at bounding box center [992, 587] width 25 height 7
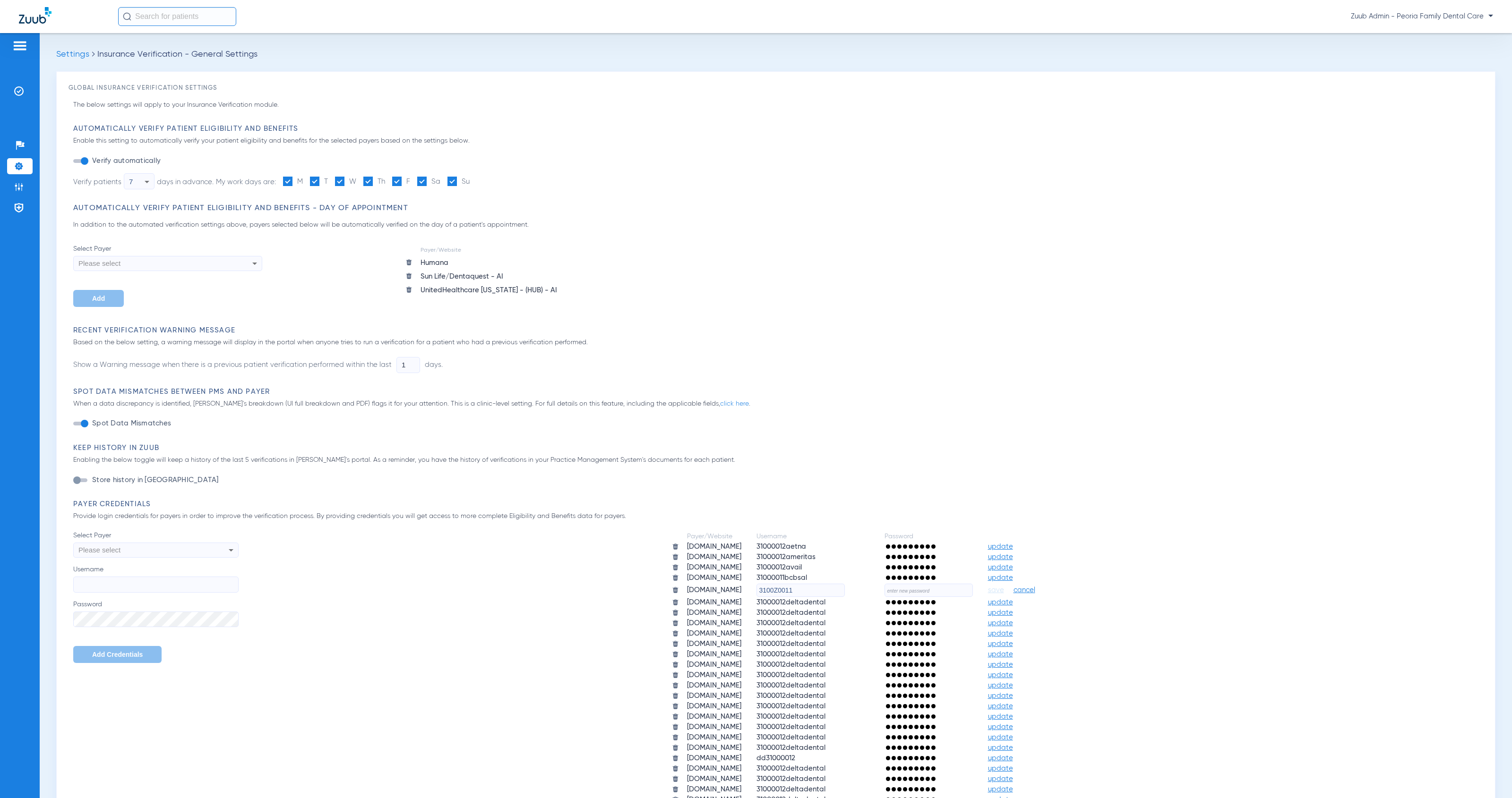
click at [971, 589] on input "text" at bounding box center [928, 590] width 88 height 14
paste input "7rlfUblSL_oy"
type input "7rlfUblSL_oy"
click at [1004, 587] on span "save" at bounding box center [996, 590] width 16 height 9
